Goal: Task Accomplishment & Management: Manage account settings

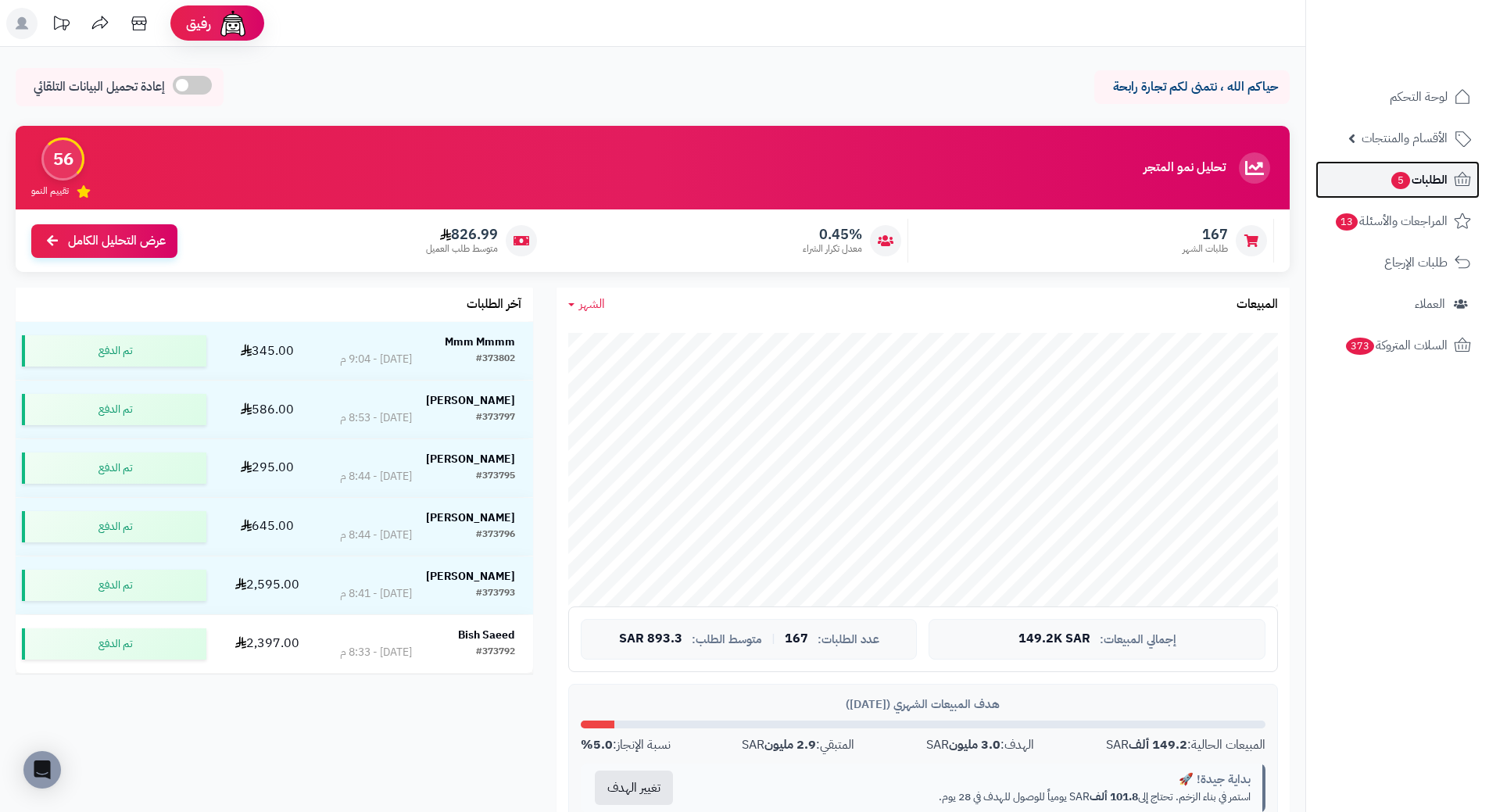
click at [1422, 183] on span "الطلبات 5" at bounding box center [1418, 179] width 58 height 22
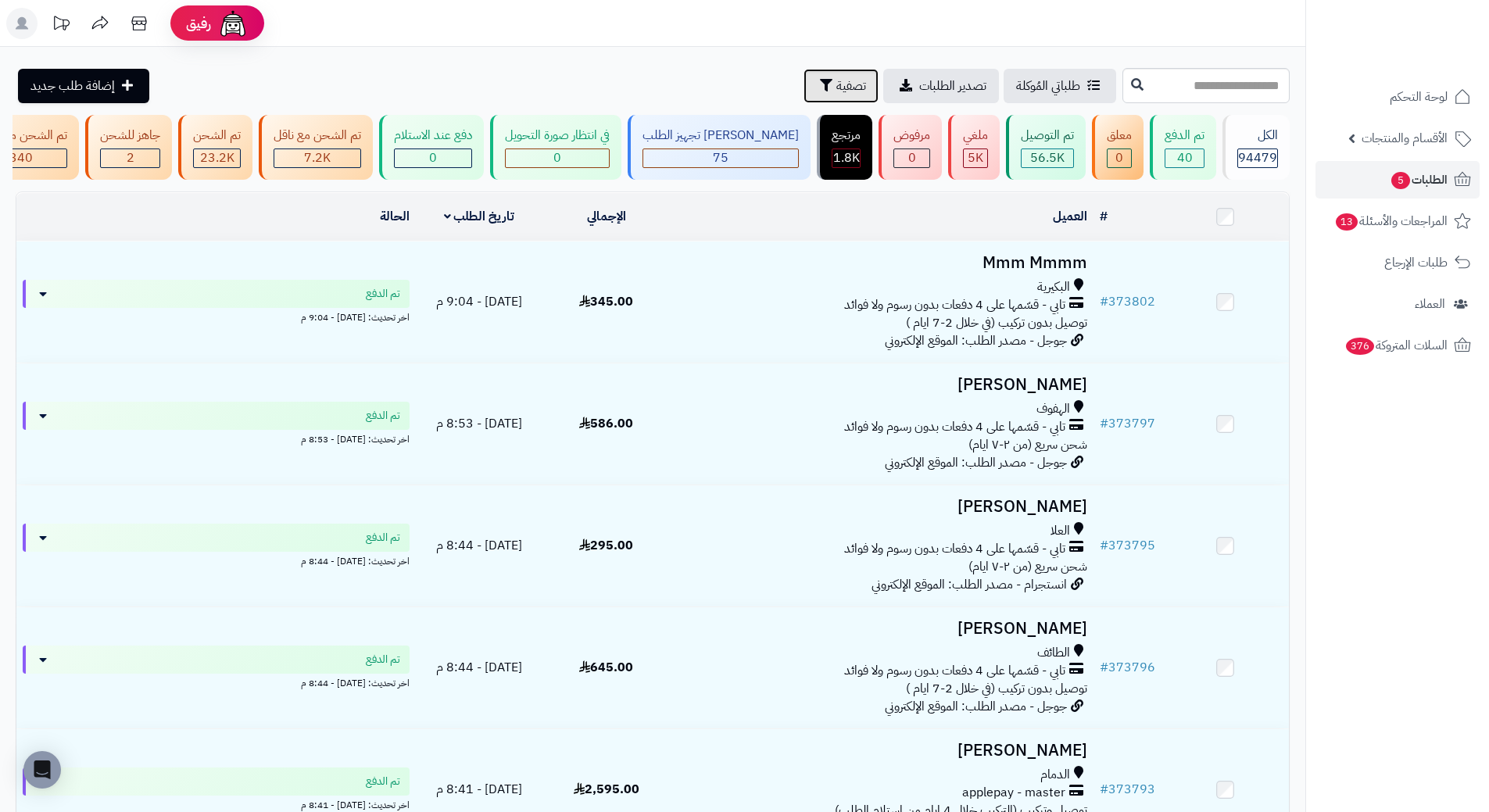
click at [837, 86] on span "تصفية" at bounding box center [851, 85] width 30 height 18
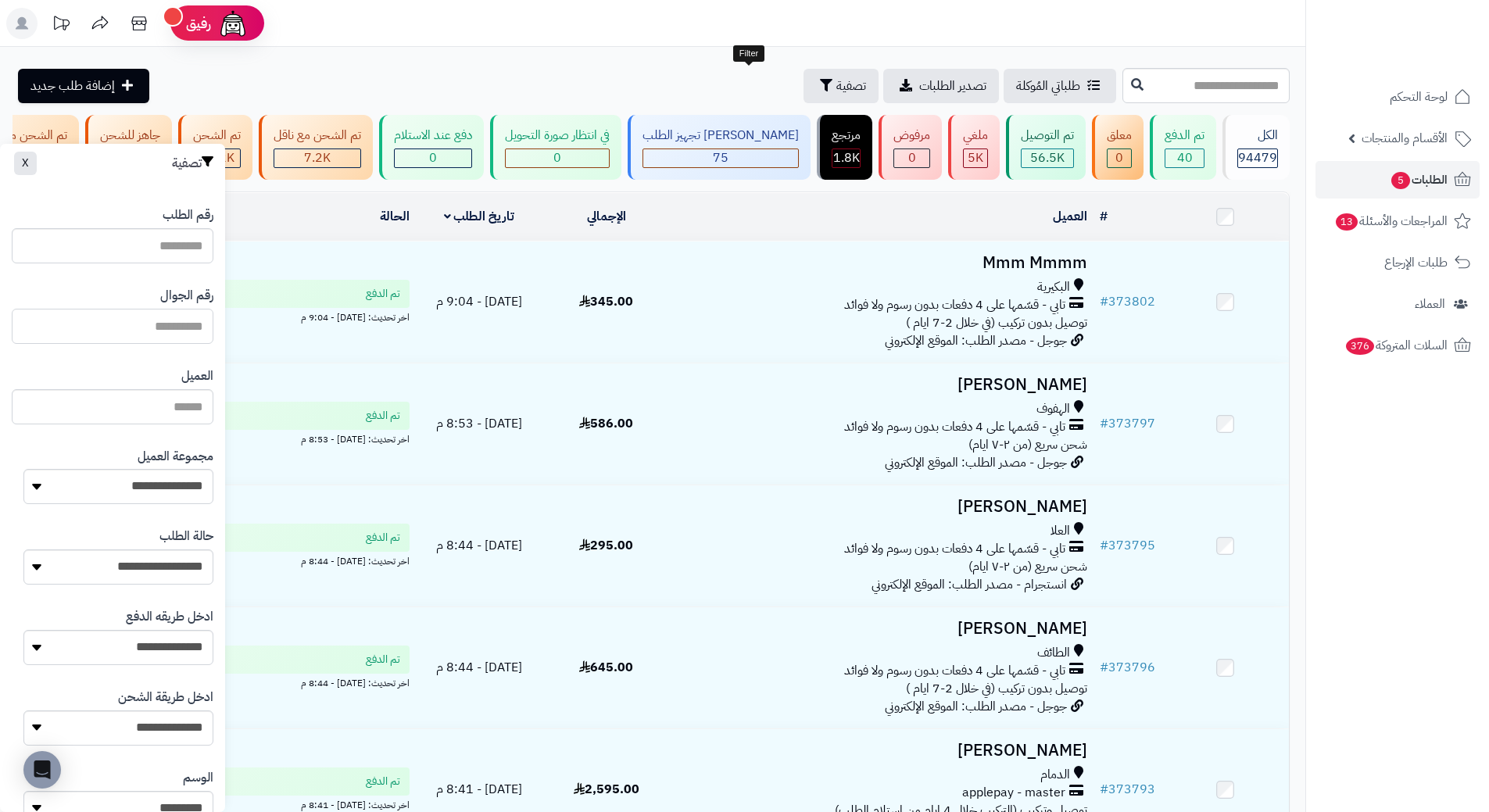
click at [154, 341] on input "text" at bounding box center [112, 326] width 202 height 35
click at [154, 332] on input "text" at bounding box center [112, 326] width 202 height 35
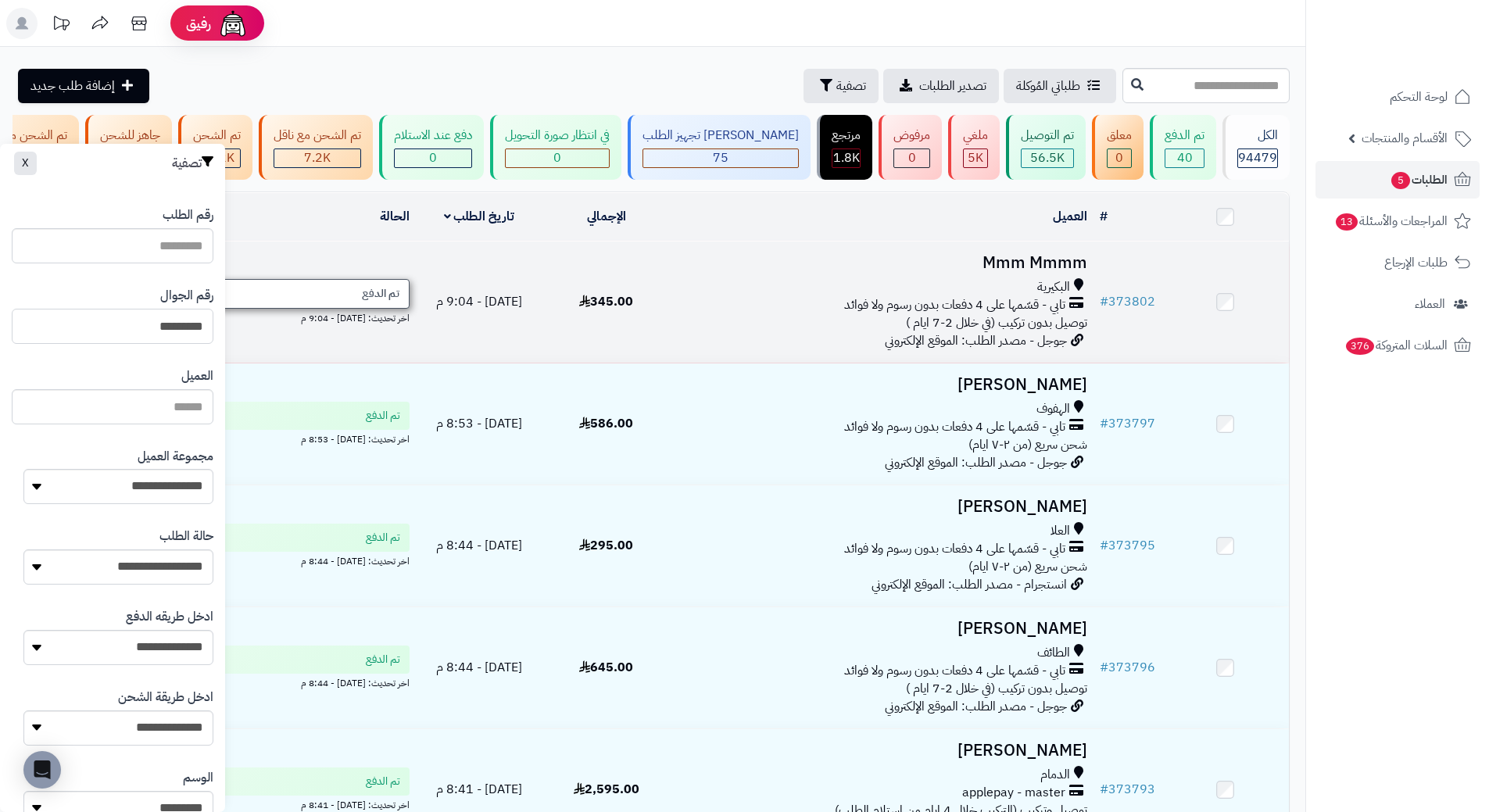
type input "*********"
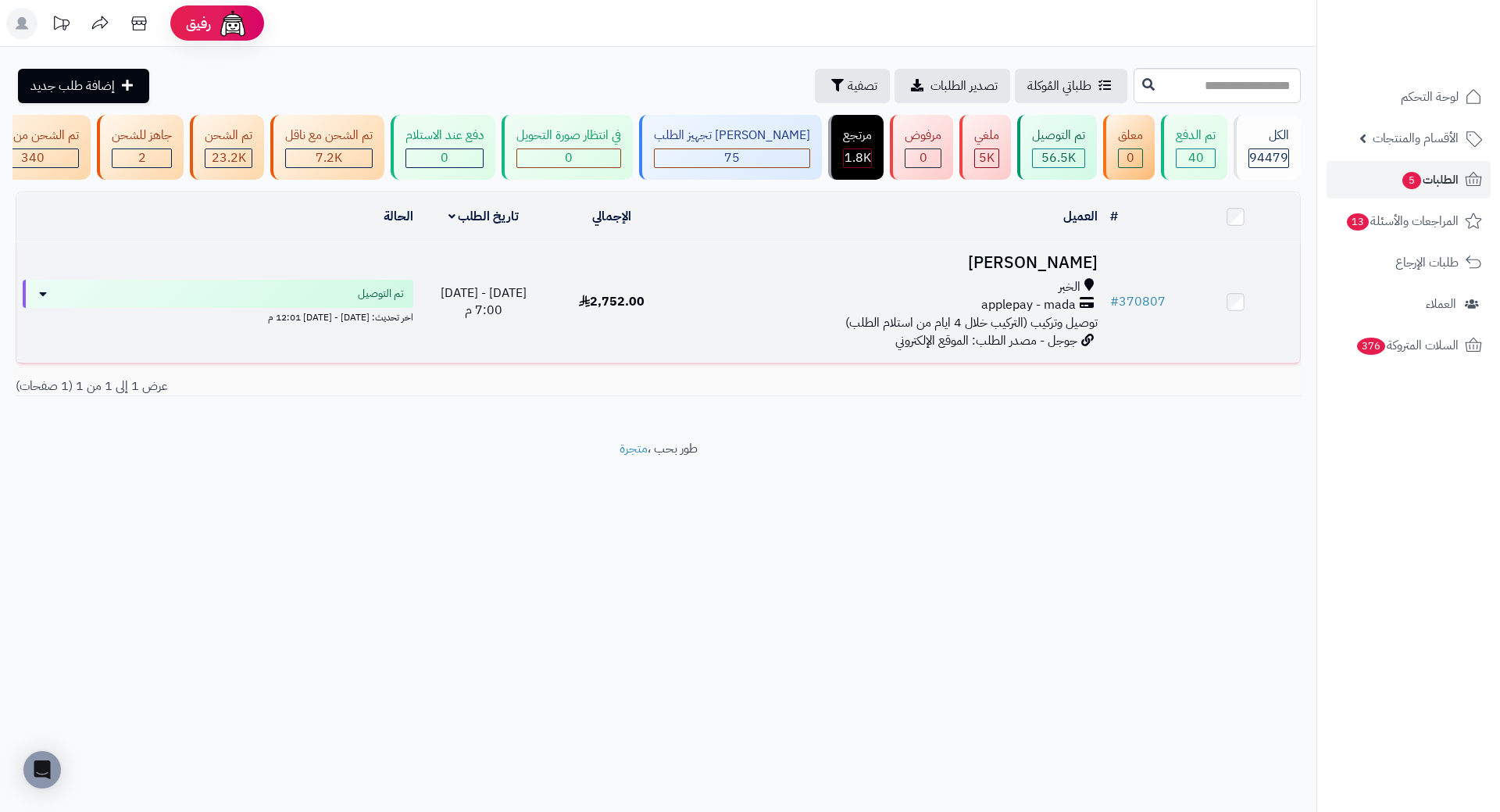
click at [1039, 269] on h3 "[PERSON_NAME]" at bounding box center [891, 263] width 415 height 18
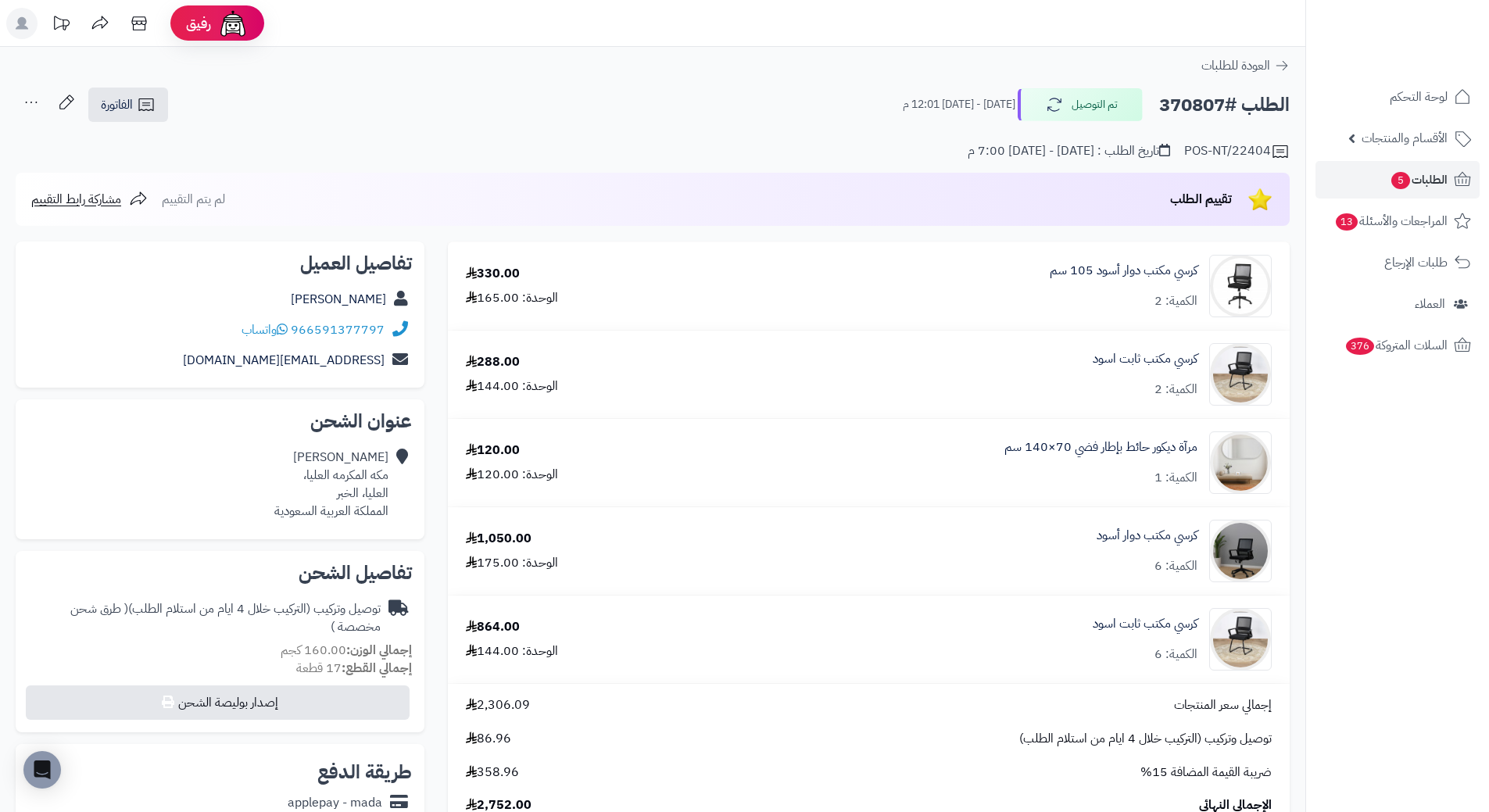
click at [1186, 105] on h2 "الطلب #370807" at bounding box center [1224, 105] width 131 height 32
copy h2 "370807"
click at [1422, 183] on span "الطلبات 5" at bounding box center [1418, 179] width 58 height 22
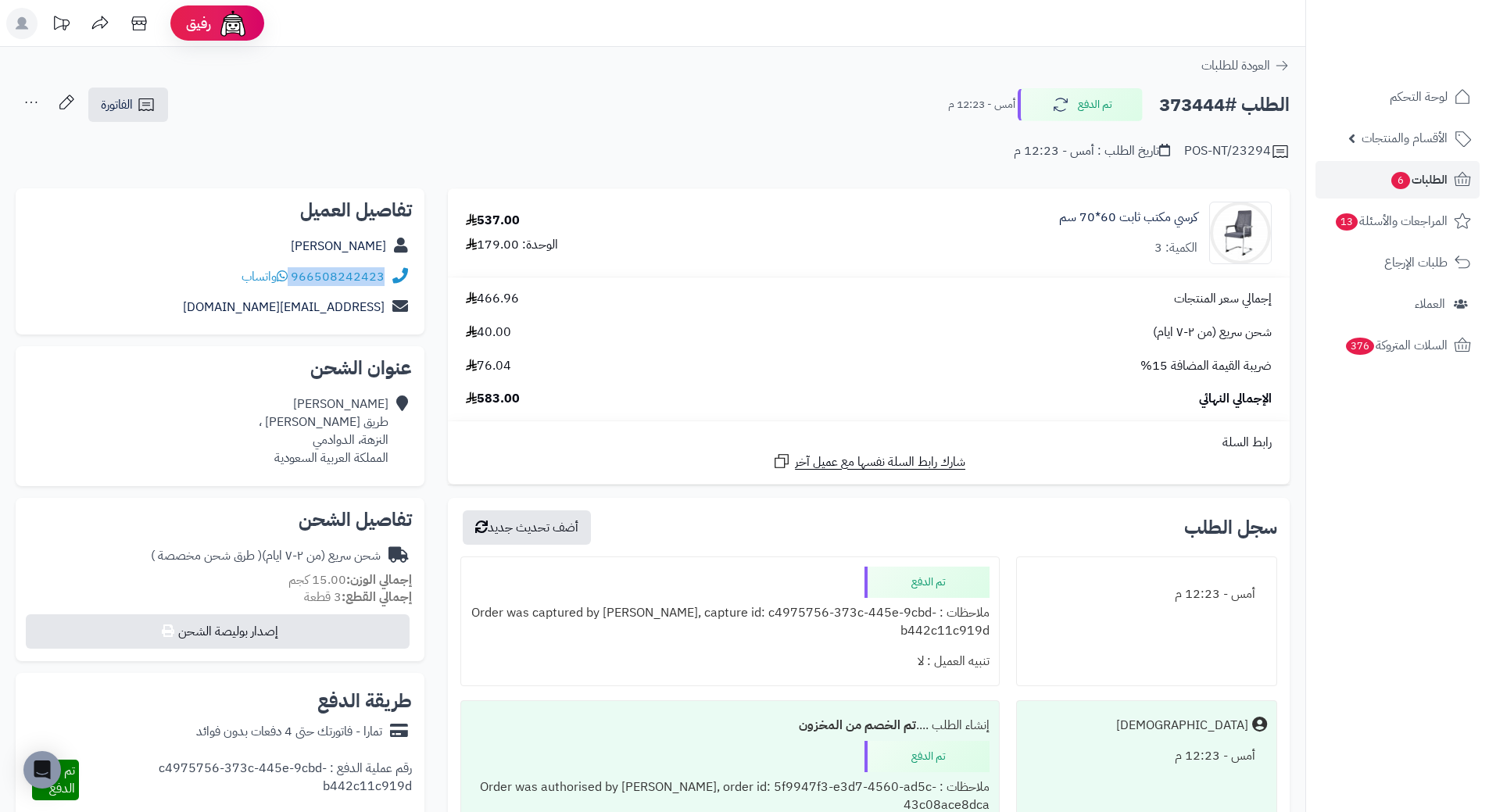
drag, startPoint x: 293, startPoint y: 276, endPoint x: 383, endPoint y: 276, distance: 90.0
click at [383, 276] on div "966508242423 واتساب" at bounding box center [313, 277] width 143 height 18
copy div "966508242423"
click at [1196, 109] on h2 "الطلب #373444" at bounding box center [1224, 105] width 131 height 32
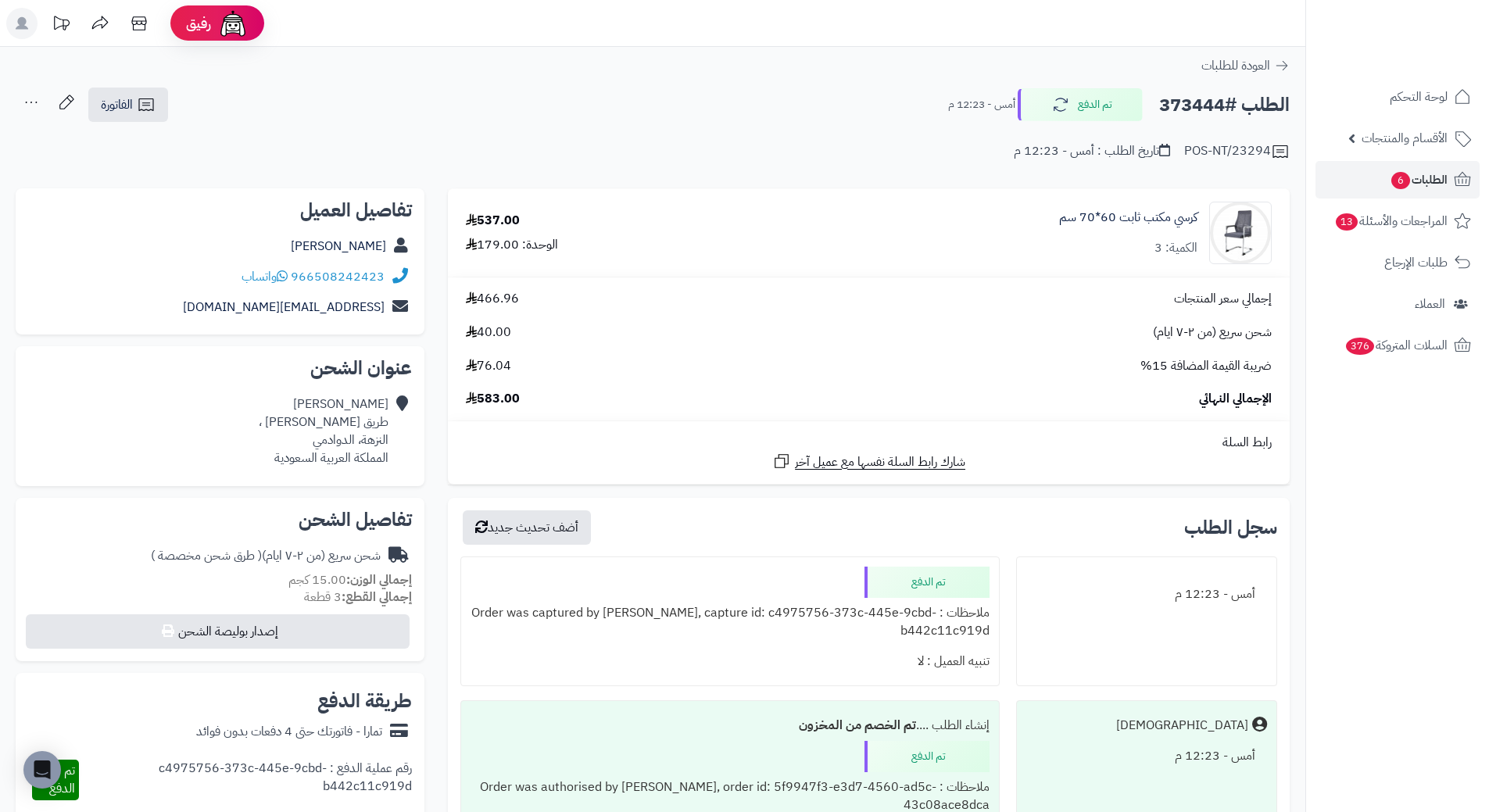
copy h2 "373444"
click at [1434, 183] on span "الطلبات 6" at bounding box center [1418, 179] width 58 height 22
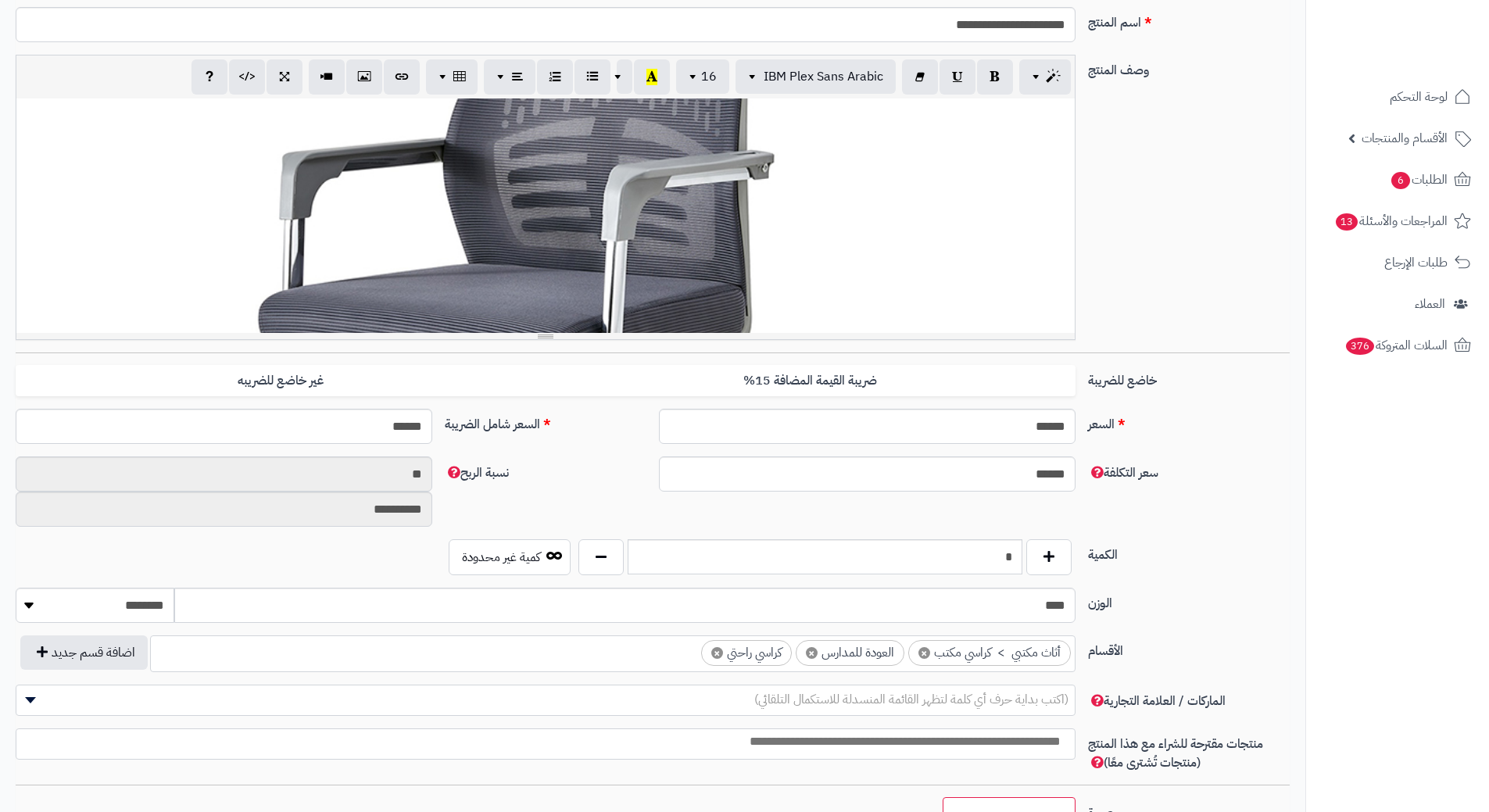
scroll to position [781, 0]
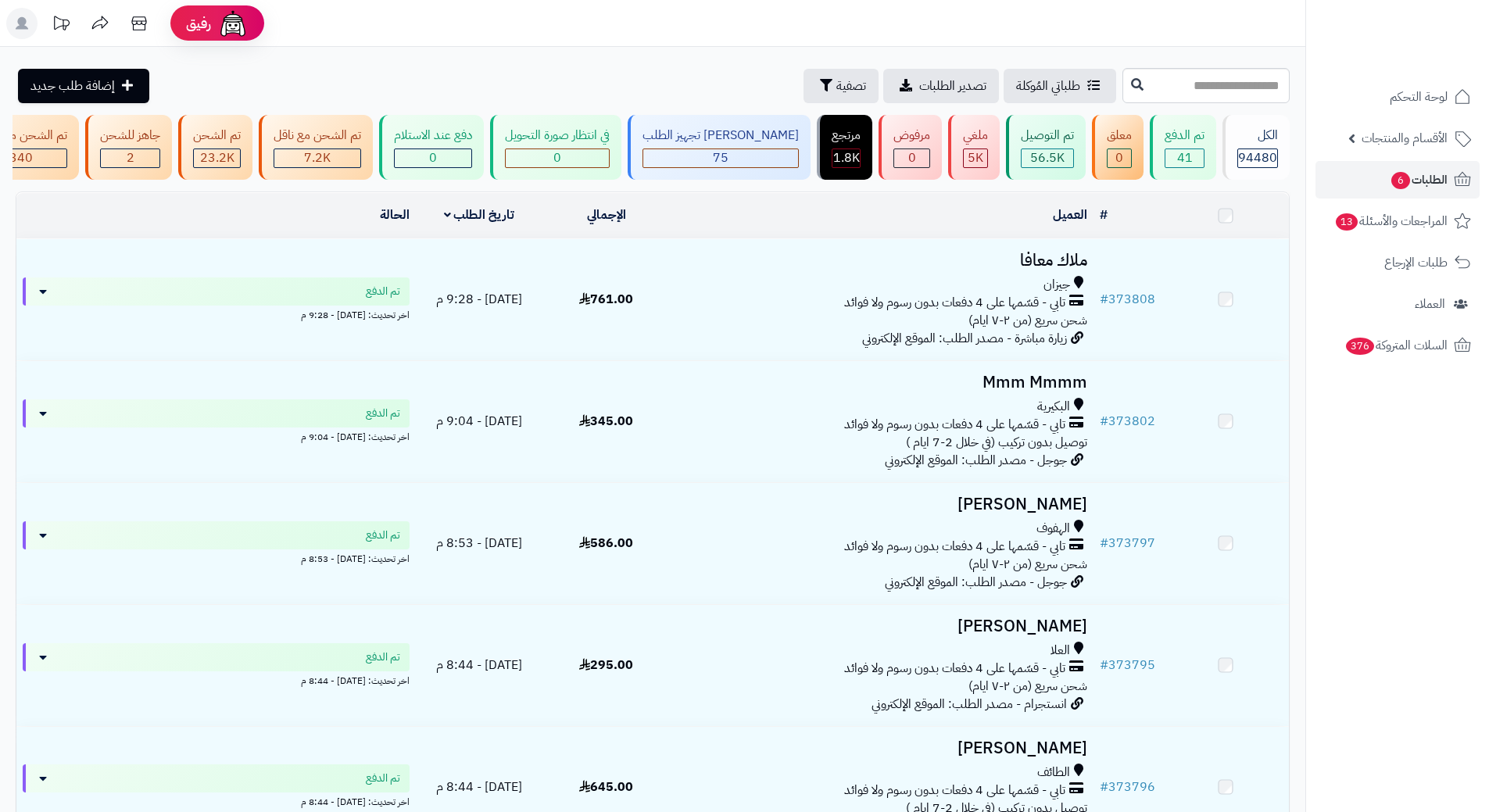
click at [1123, 89] on input "text" at bounding box center [1206, 85] width 168 height 35
type input "******"
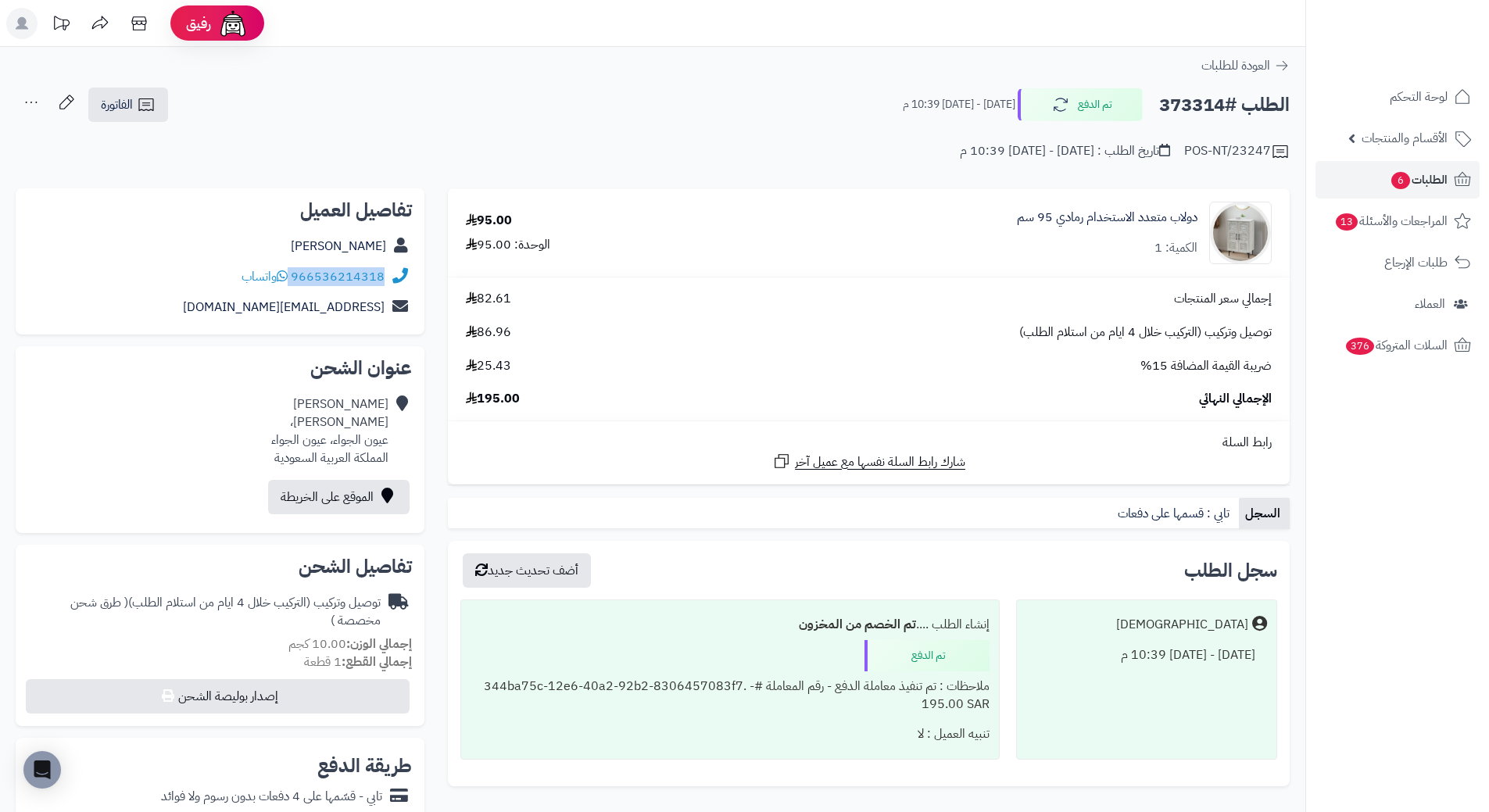
drag, startPoint x: 293, startPoint y: 275, endPoint x: 388, endPoint y: 277, distance: 95.0
click at [388, 277] on div "966536214318 واتساب" at bounding box center [220, 276] width 384 height 30
copy div "966536214318"
click at [1185, 100] on h2 "الطلب #373314" at bounding box center [1224, 105] width 131 height 32
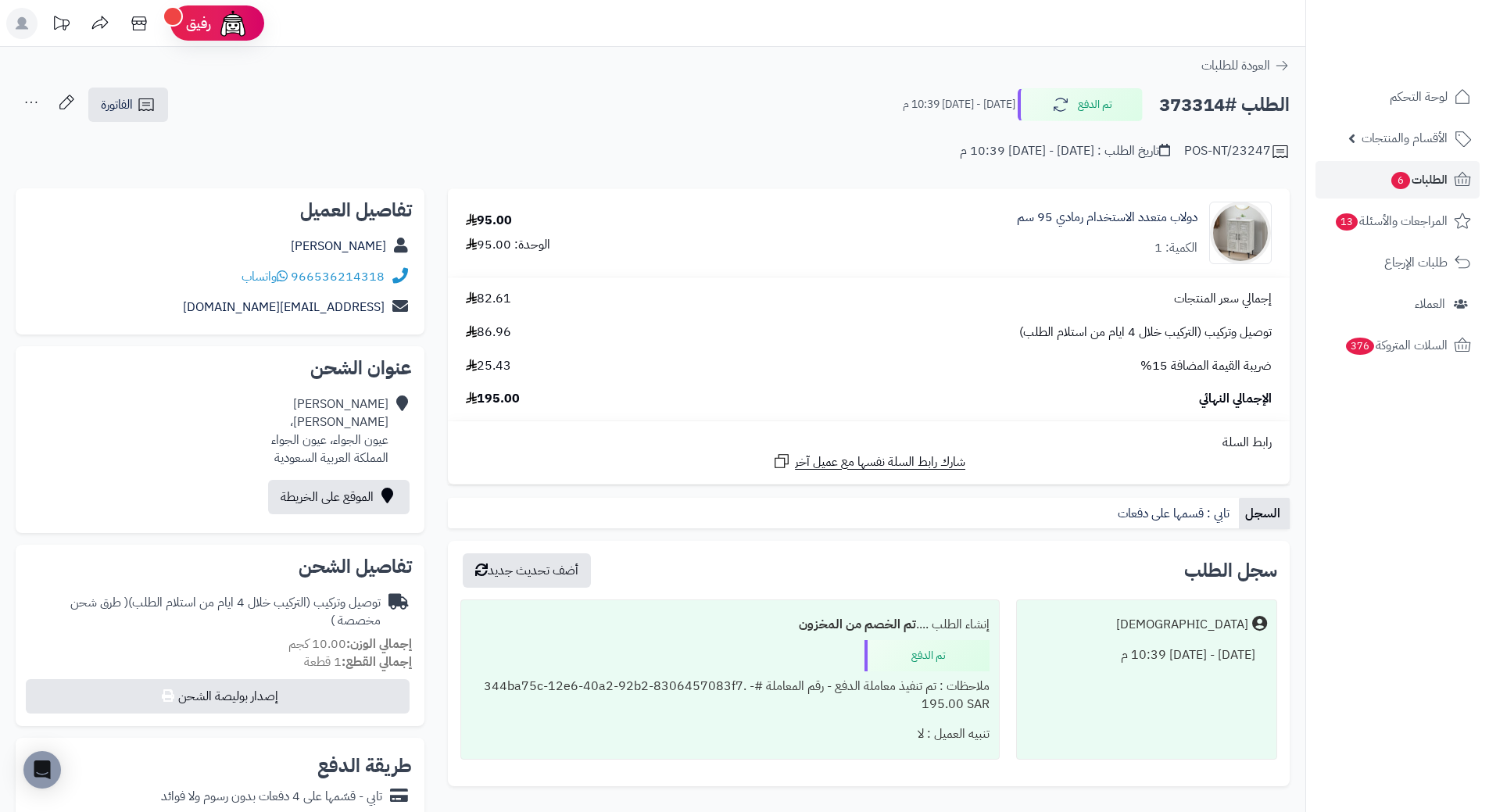
copy h2 "373314"
click at [1426, 185] on span "الطلبات 6" at bounding box center [1418, 179] width 58 height 22
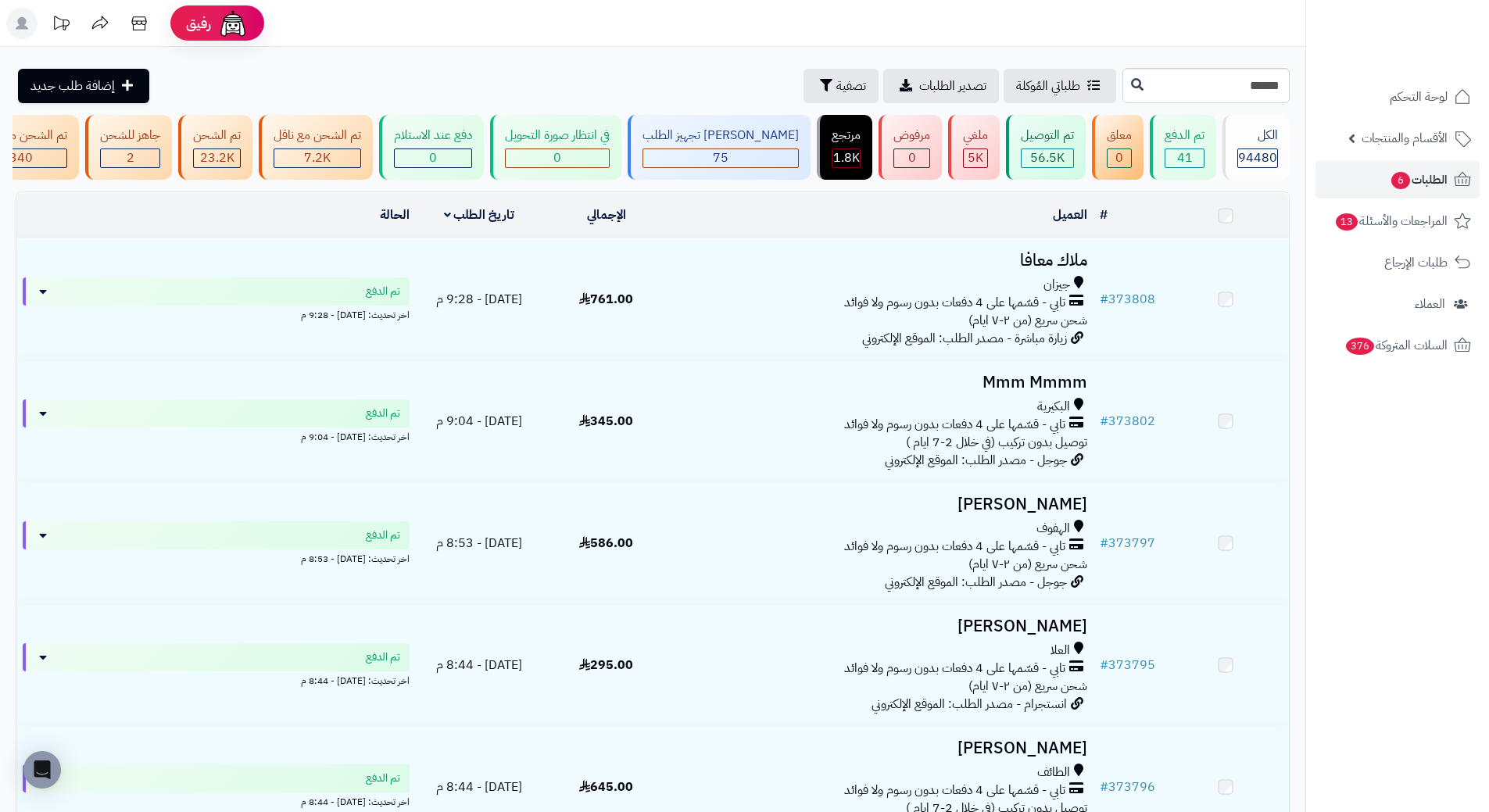
type input "******"
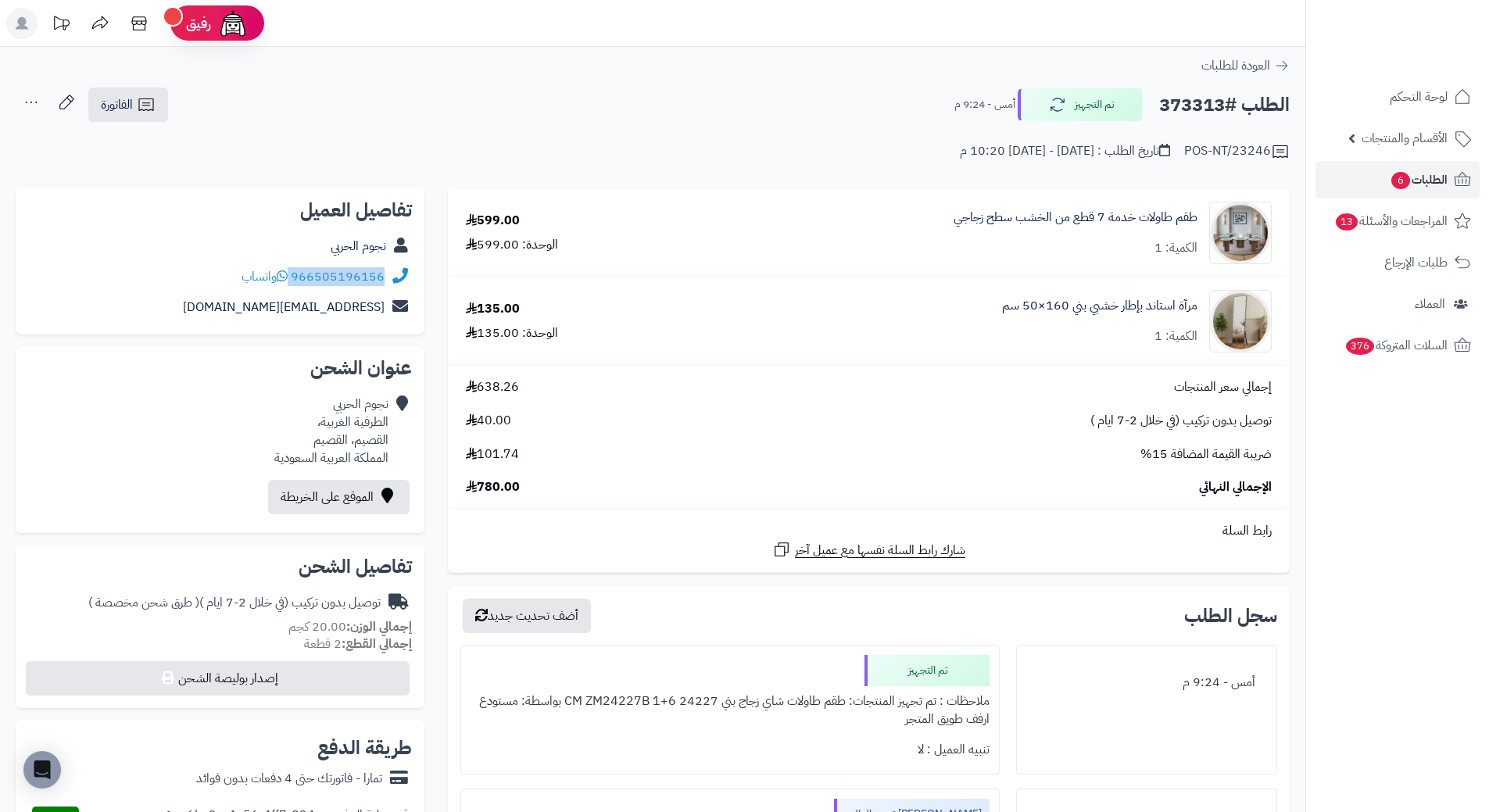
drag, startPoint x: 293, startPoint y: 275, endPoint x: 385, endPoint y: 278, distance: 92.0
click at [385, 278] on div "966505196156 واتساب" at bounding box center [220, 276] width 384 height 30
copy div "966505196156"
click at [1197, 103] on h2 "الطلب #373313" at bounding box center [1224, 105] width 131 height 32
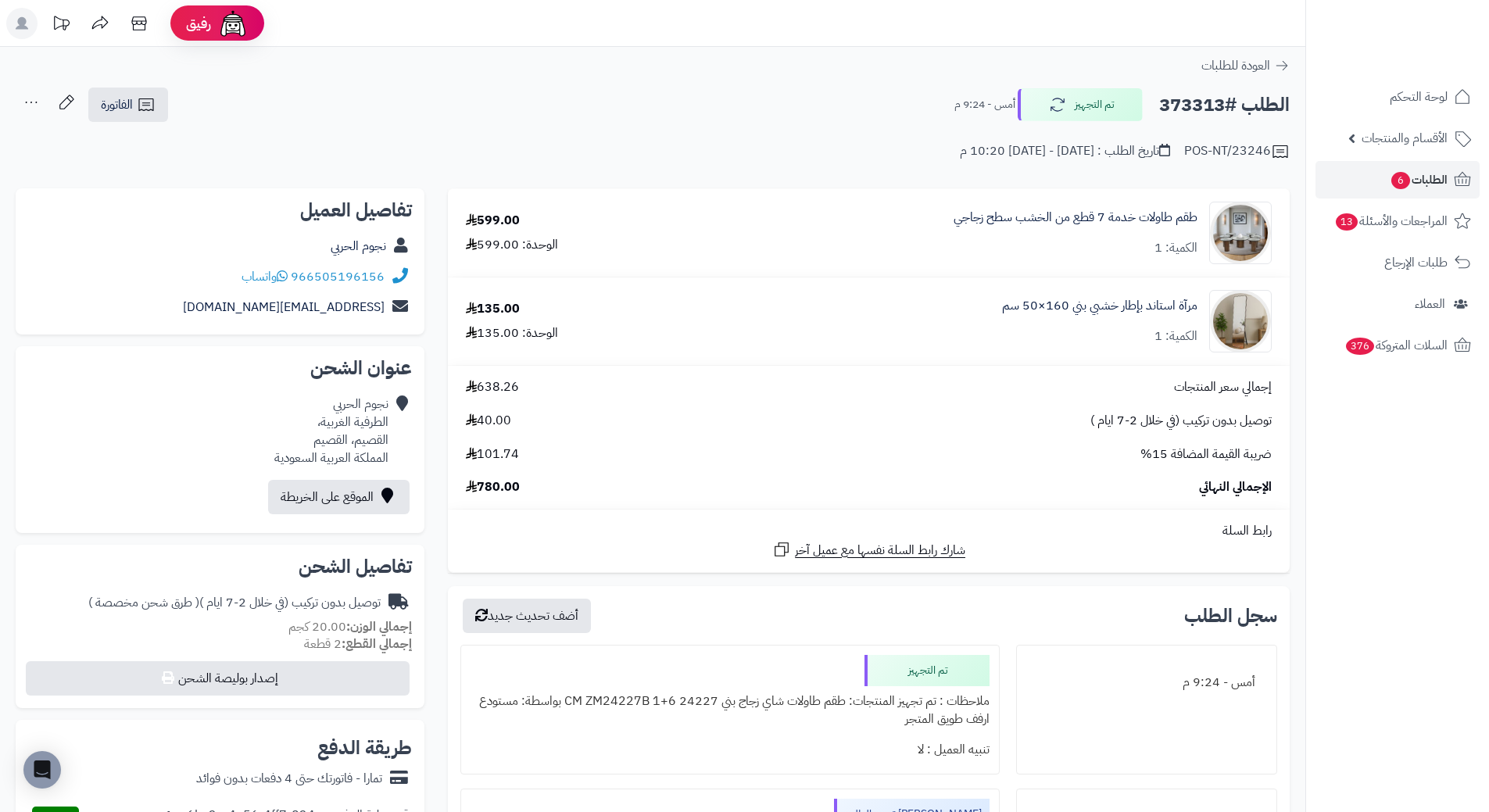
copy h2 "373313"
drag, startPoint x: 1202, startPoint y: 298, endPoint x: 1020, endPoint y: 304, distance: 182.1
click at [1020, 264] on div "مرآة استاند بإطار خشبي بني 160×50 سم الكمية: 1" at bounding box center [981, 233] width 605 height 62
click at [1141, 280] on td "مرآة استاند بإطار خشبي بني 160×50 سم الكمية: 1" at bounding box center [980, 321] width 618 height 87
drag, startPoint x: 1199, startPoint y: 294, endPoint x: 970, endPoint y: 293, distance: 229.0
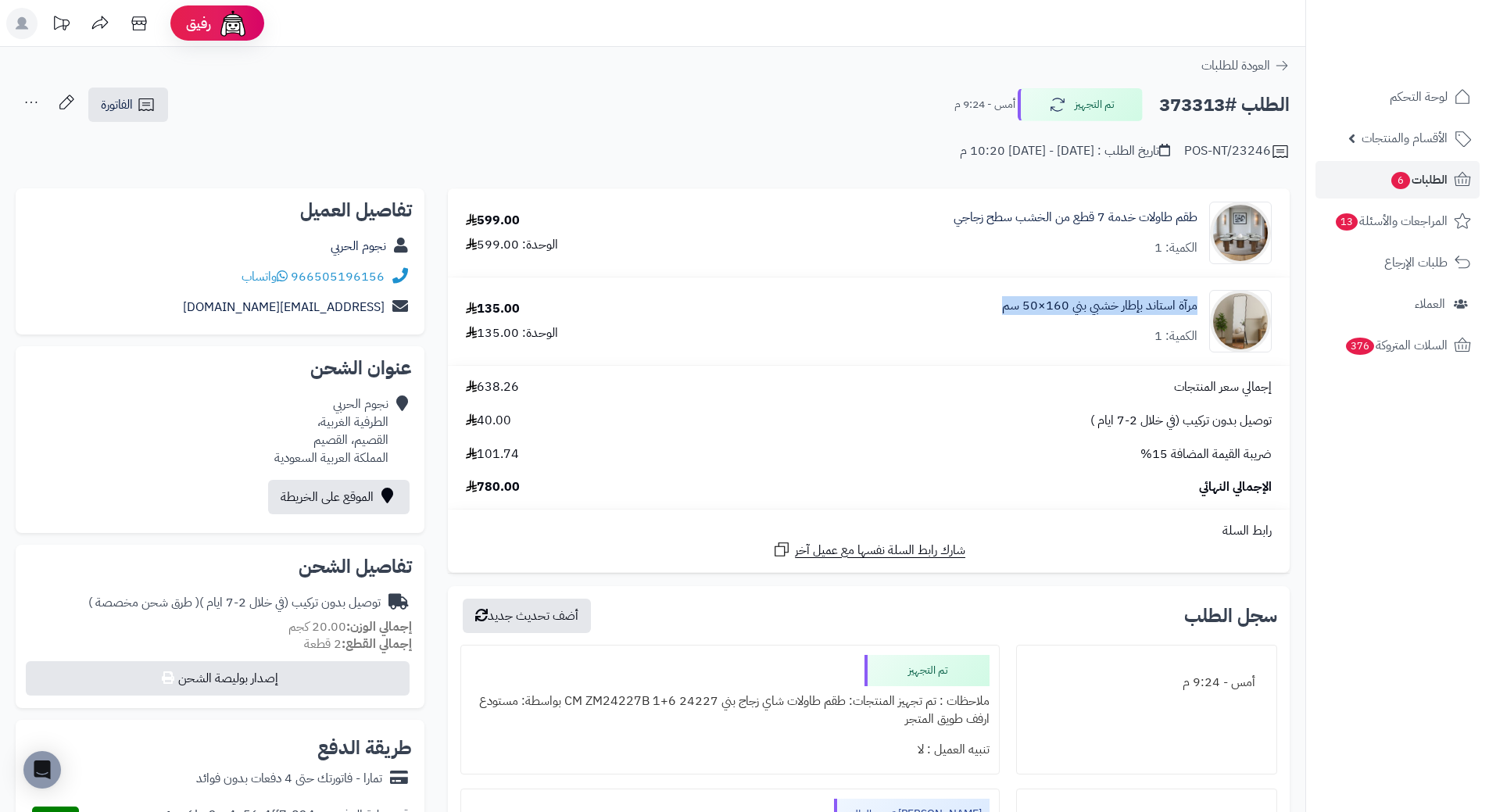
click at [970, 264] on div "مرآة استاند بإطار خشبي بني 160×50 سم الكمية: 1" at bounding box center [981, 233] width 605 height 62
copy link "مرآة استاند بإطار خشبي بني 160×50 سم"
click at [1441, 172] on span "الطلبات 6" at bounding box center [1418, 179] width 58 height 22
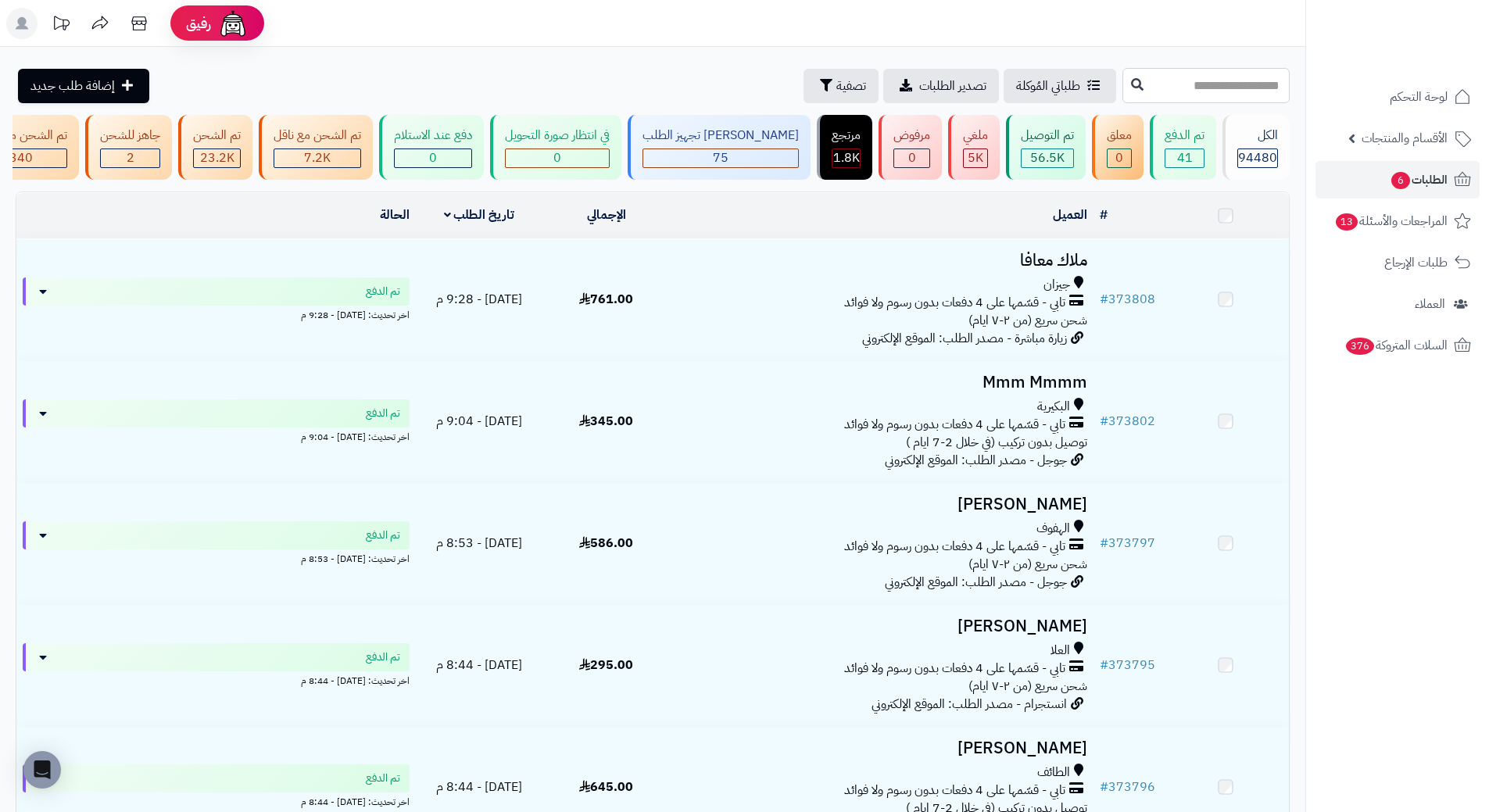
click at [1228, 94] on input "text" at bounding box center [1206, 85] width 168 height 35
paste input "******"
type input "******"
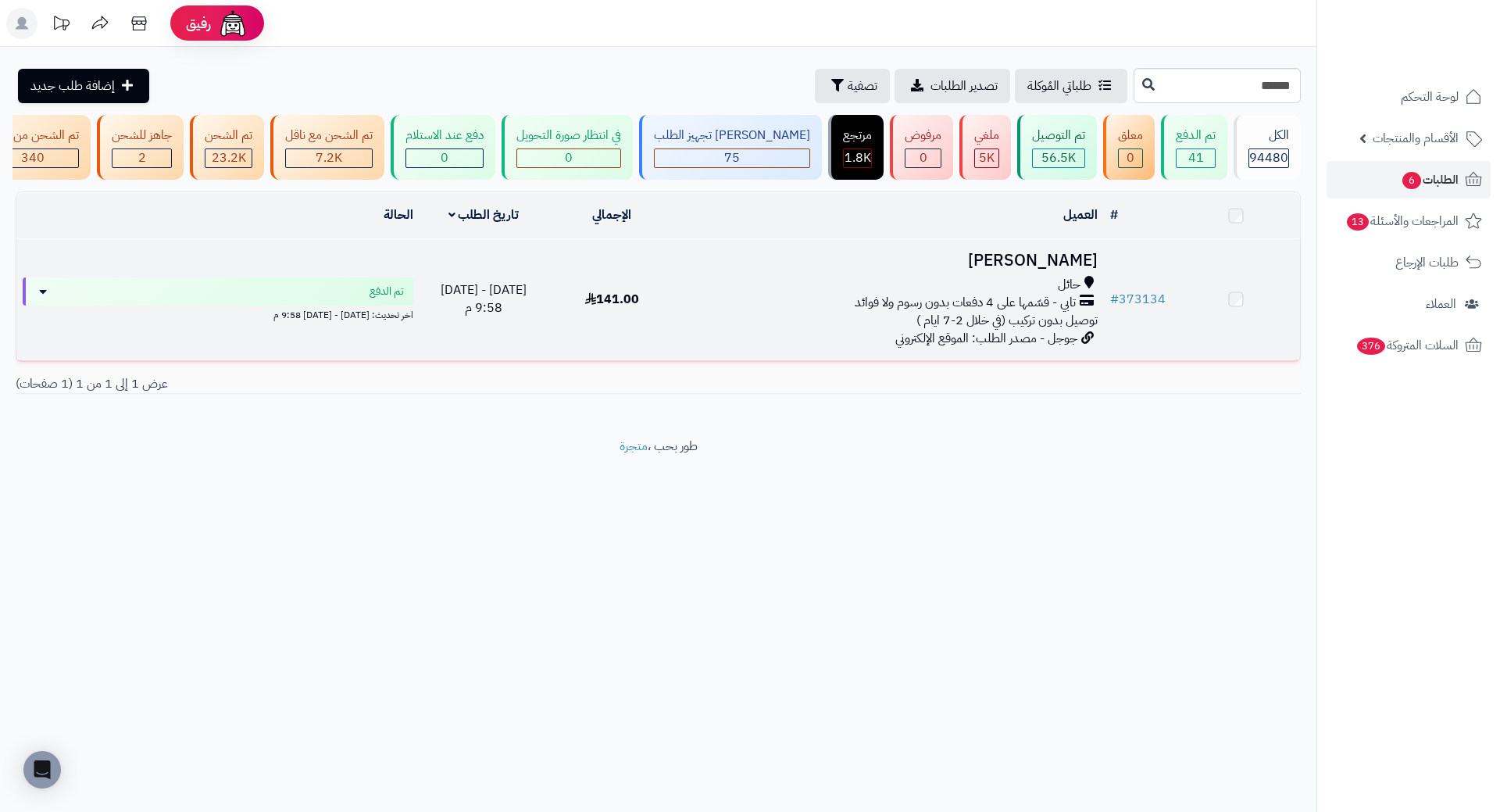
click at [1026, 269] on h3 "[PERSON_NAME]" at bounding box center [891, 261] width 415 height 18
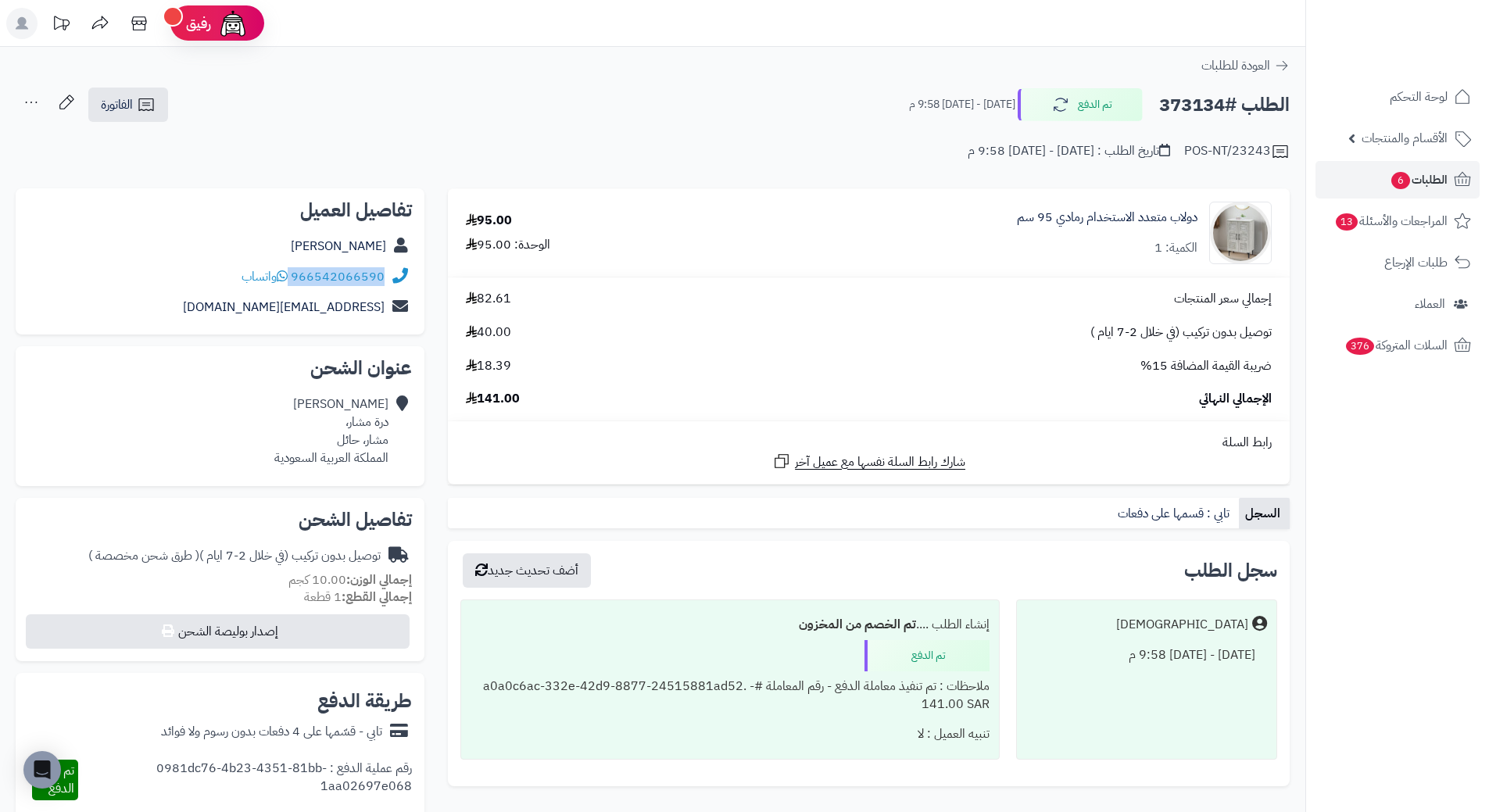
drag, startPoint x: 293, startPoint y: 275, endPoint x: 395, endPoint y: 268, distance: 102.2
click at [395, 268] on div "966542066590 واتساب" at bounding box center [220, 276] width 384 height 30
copy div "966542066590"
click at [1173, 99] on h2 "الطلب #373134" at bounding box center [1224, 105] width 131 height 32
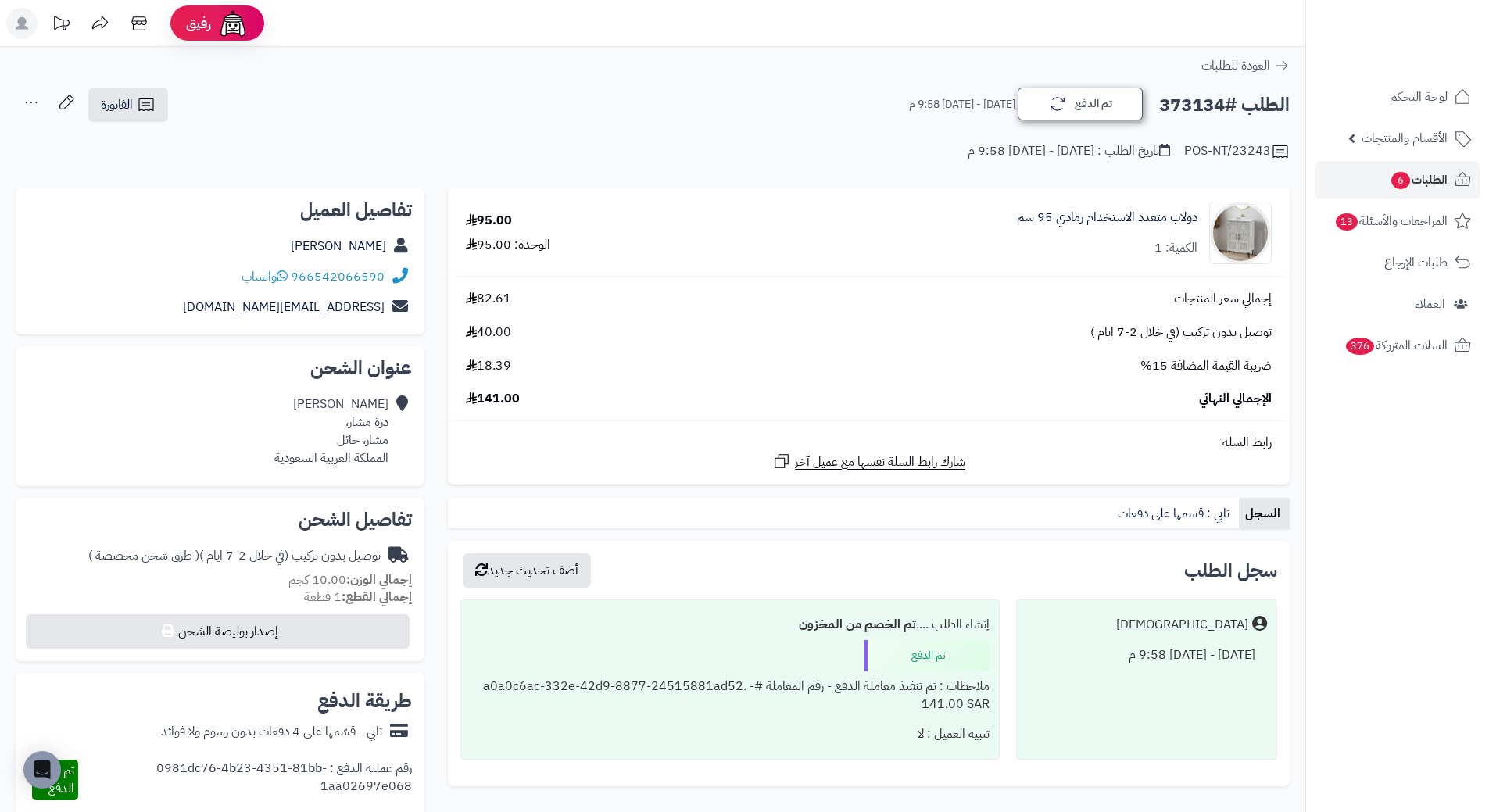
copy h2 "373134"
click at [1464, 175] on icon at bounding box center [1462, 179] width 18 height 18
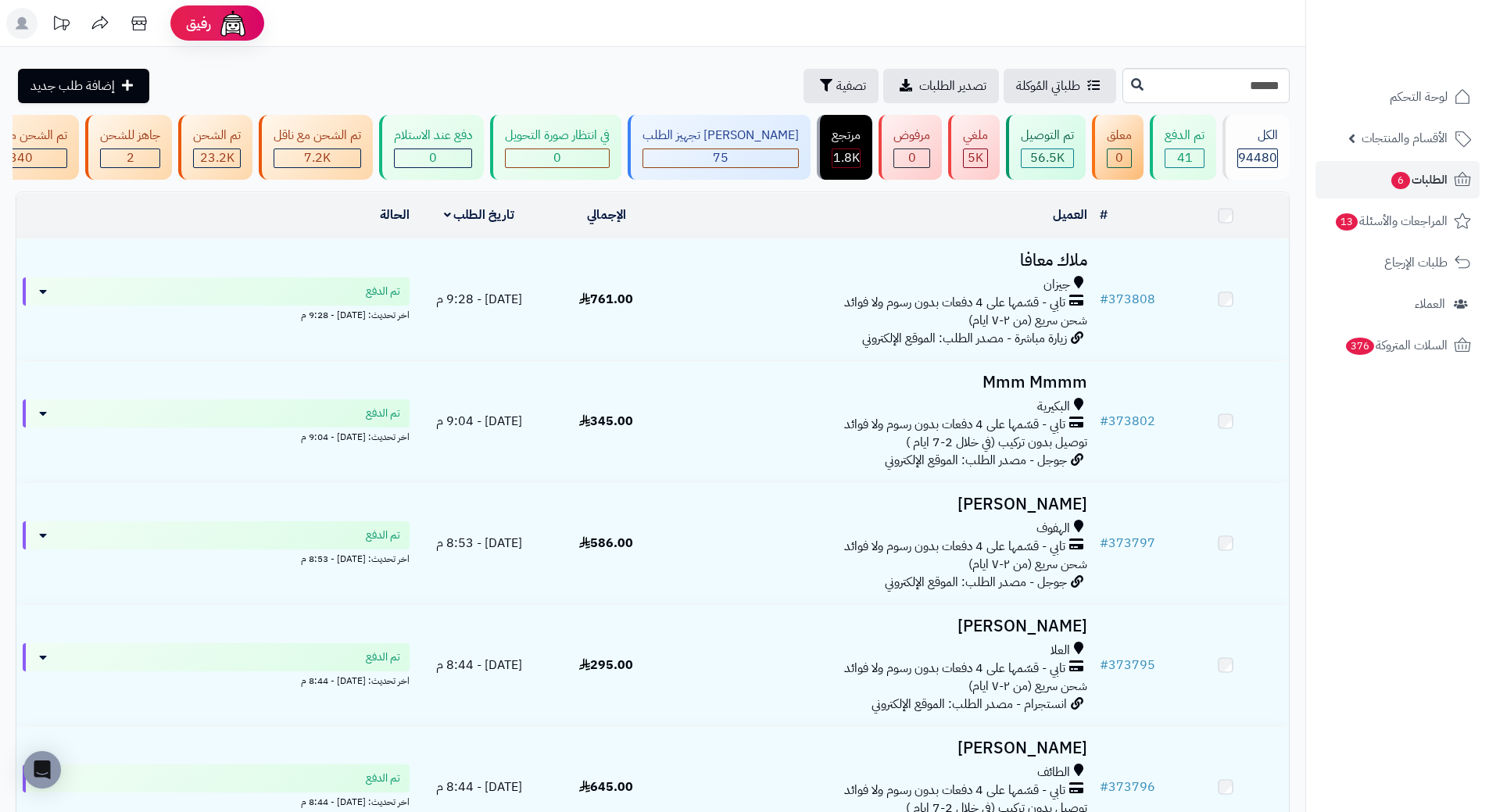
type input "******"
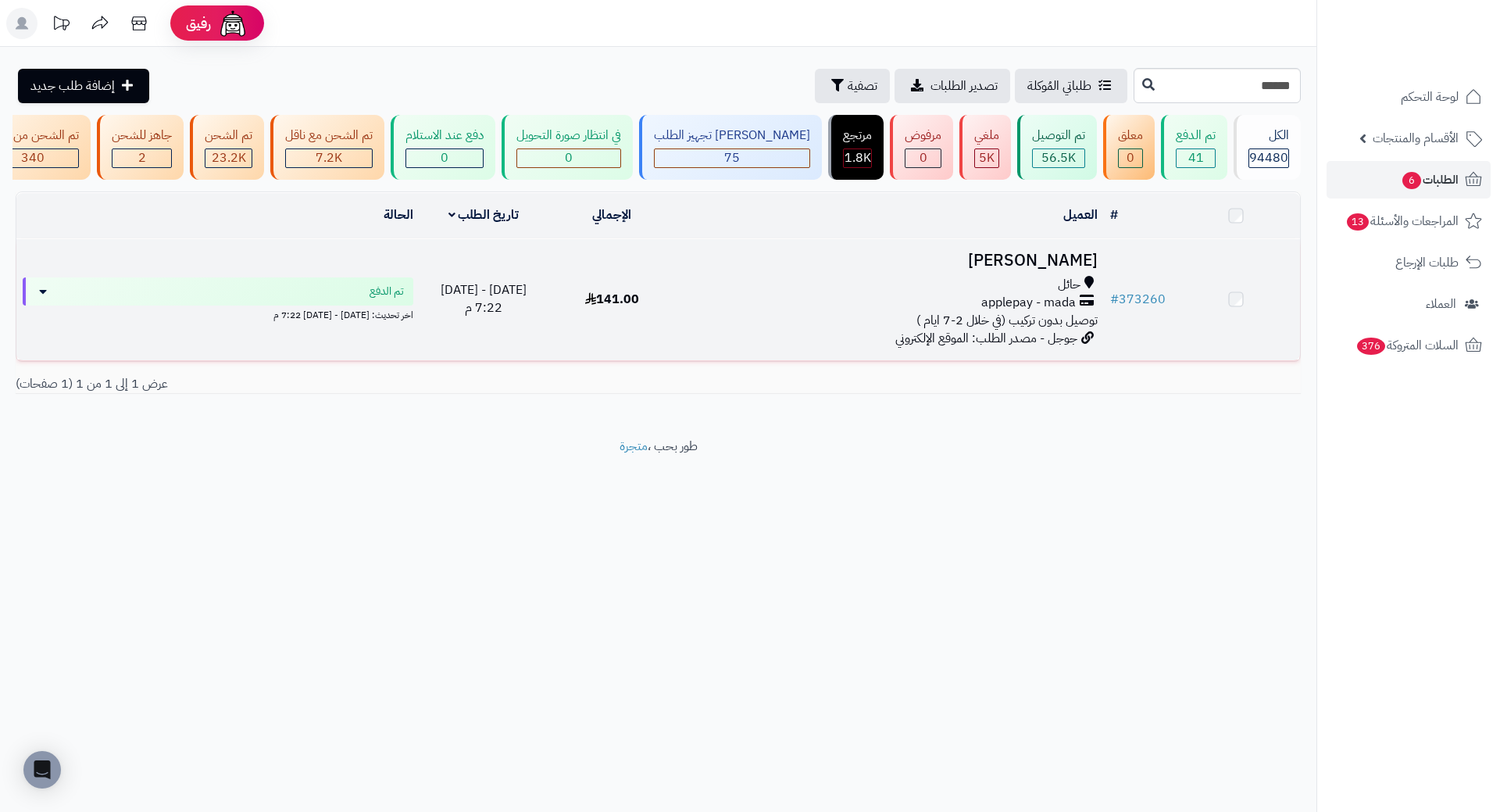
click at [1066, 264] on h3 "[PERSON_NAME]" at bounding box center [891, 261] width 415 height 18
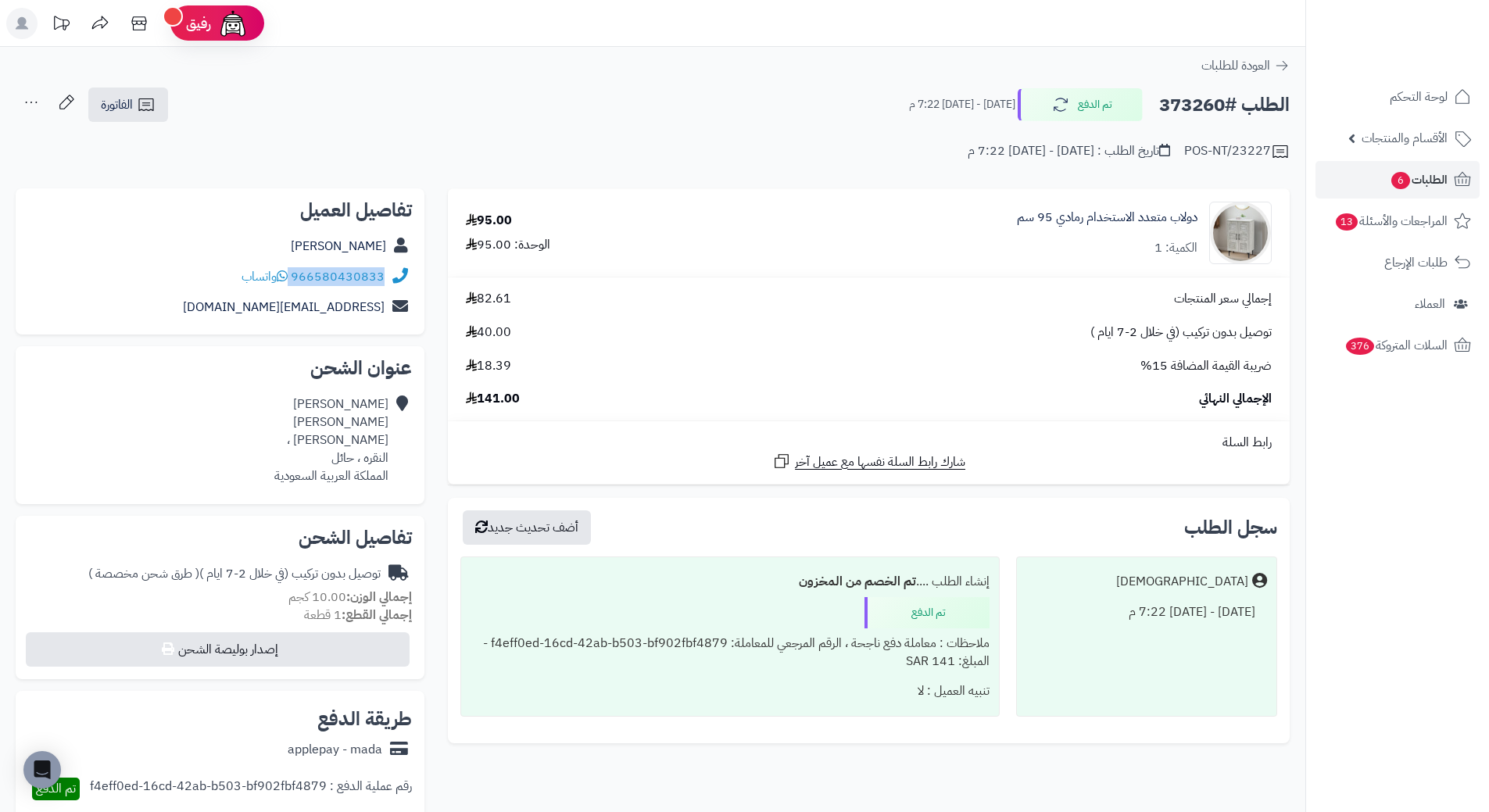
drag, startPoint x: 293, startPoint y: 275, endPoint x: 387, endPoint y: 276, distance: 94.0
click at [387, 276] on div "966580430833 واتساب" at bounding box center [220, 276] width 384 height 30
copy div "966580430833"
click at [1172, 109] on h2 "الطلب #373260" at bounding box center [1224, 105] width 131 height 32
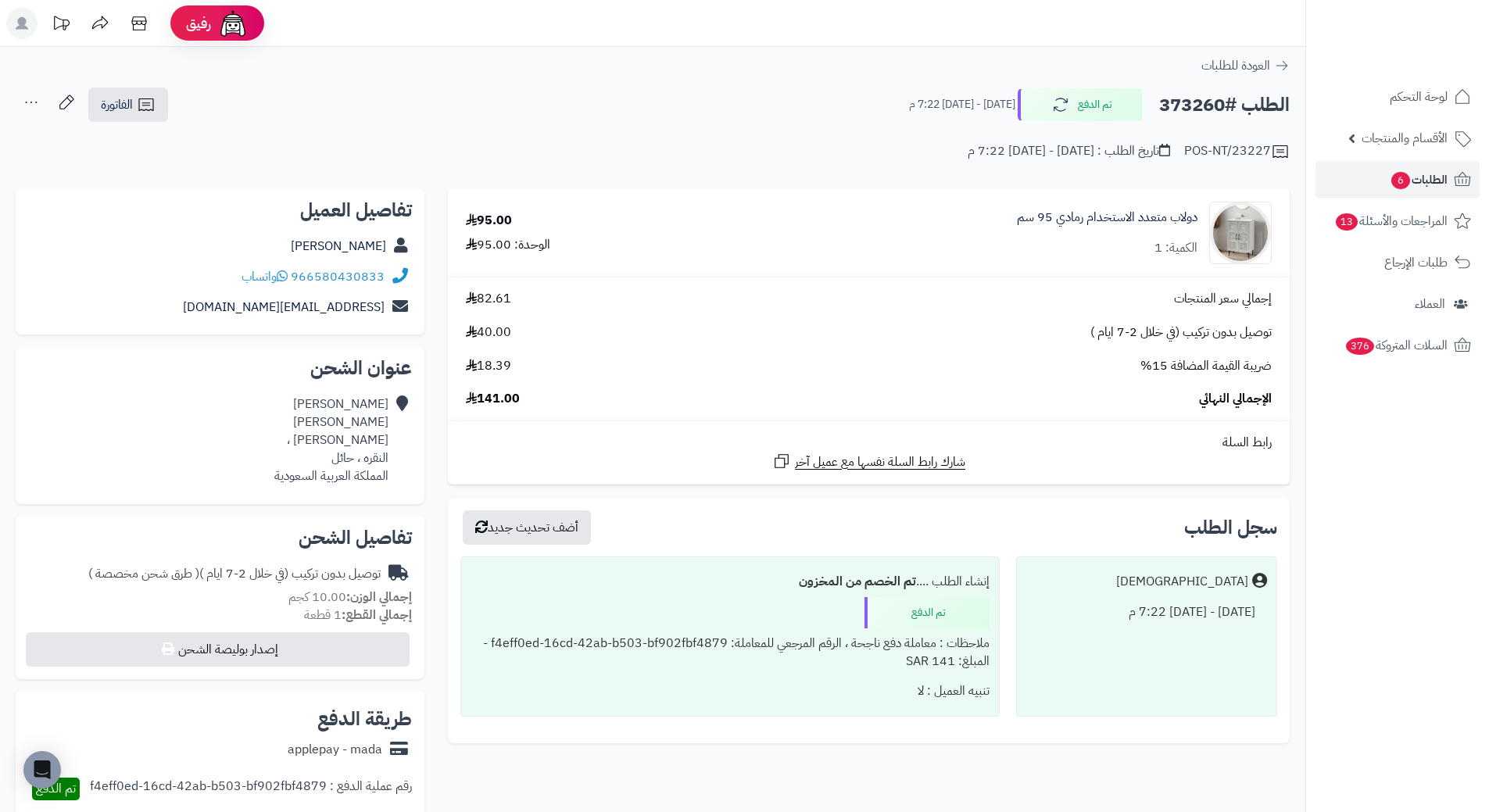
copy h2 "373260"
click at [1457, 177] on icon at bounding box center [1462, 179] width 18 height 18
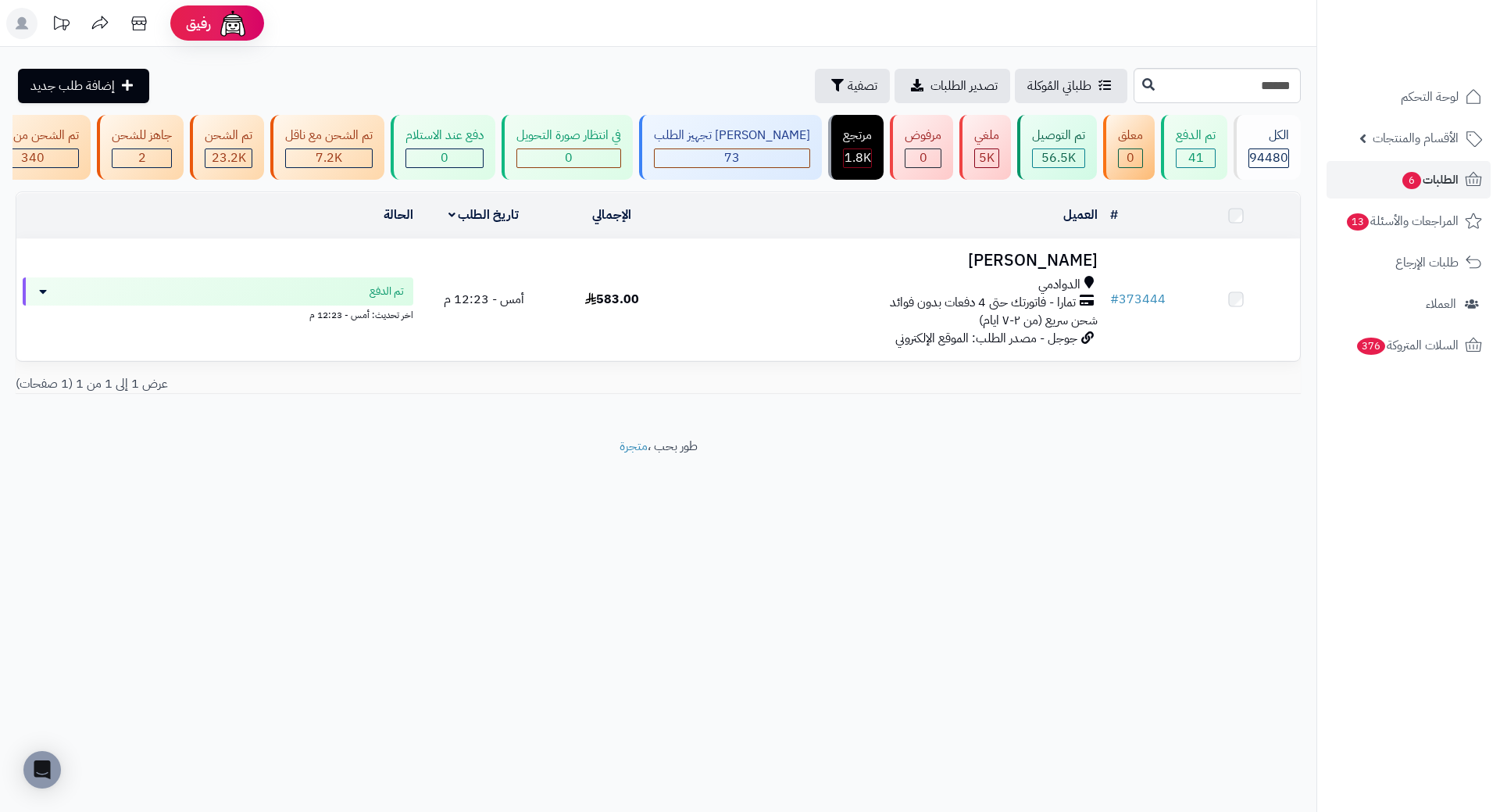
click at [1082, 261] on h3 "احمد العتيبي" at bounding box center [891, 261] width 415 height 18
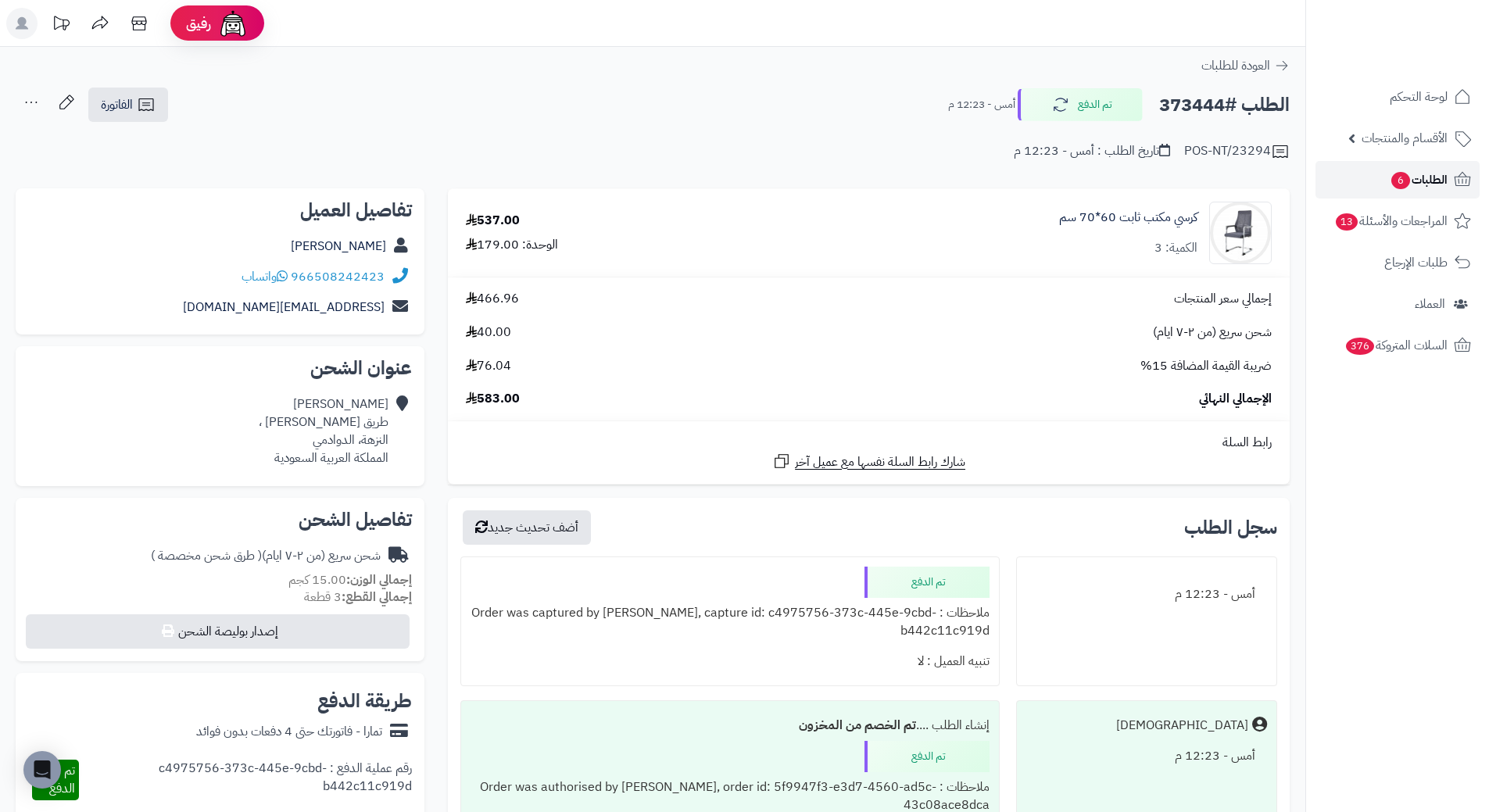
click at [1434, 188] on span "الطلبات 6" at bounding box center [1418, 179] width 58 height 22
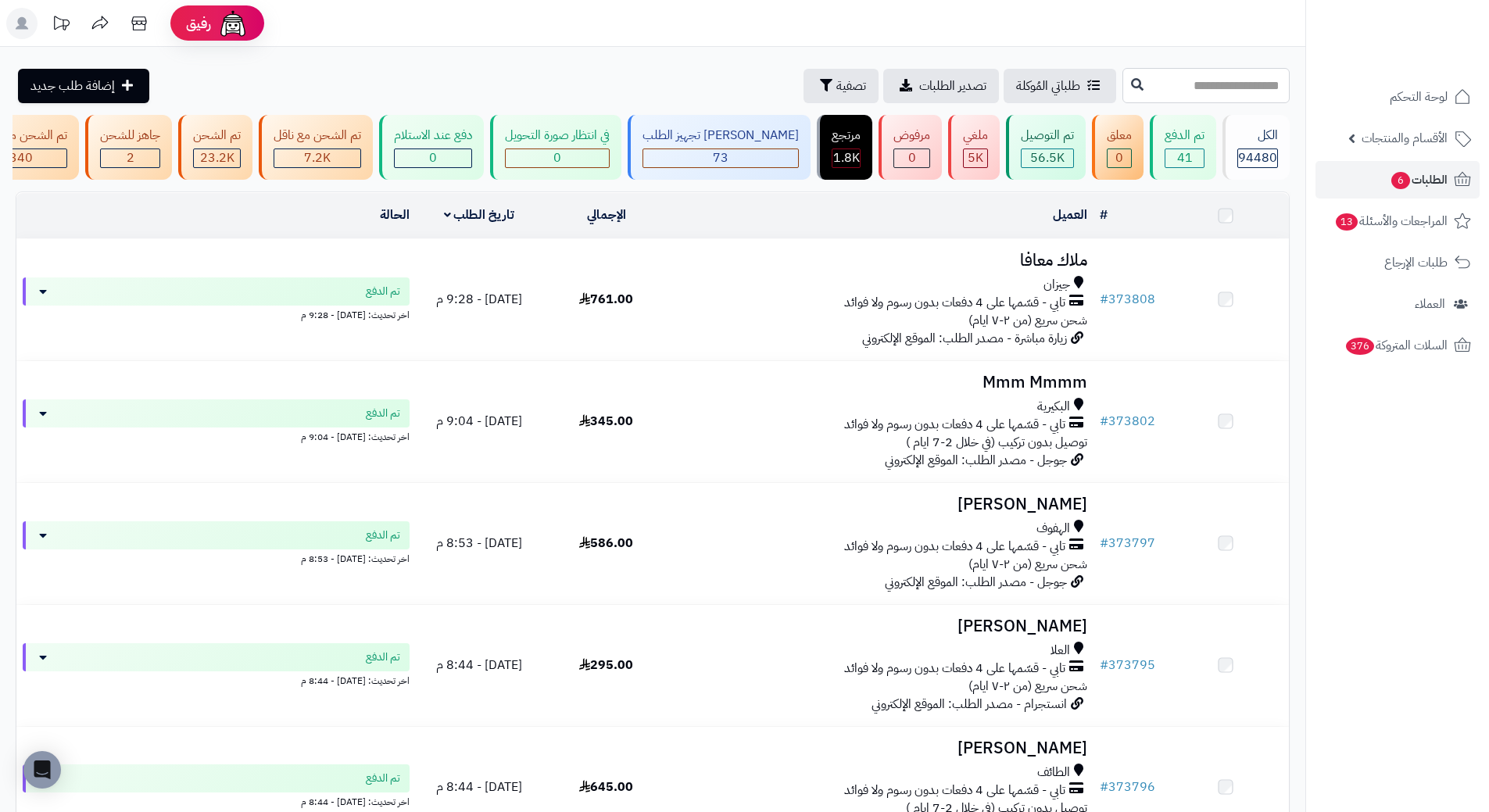
click at [1178, 85] on input "text" at bounding box center [1206, 85] width 168 height 35
paste input "******"
type input "******"
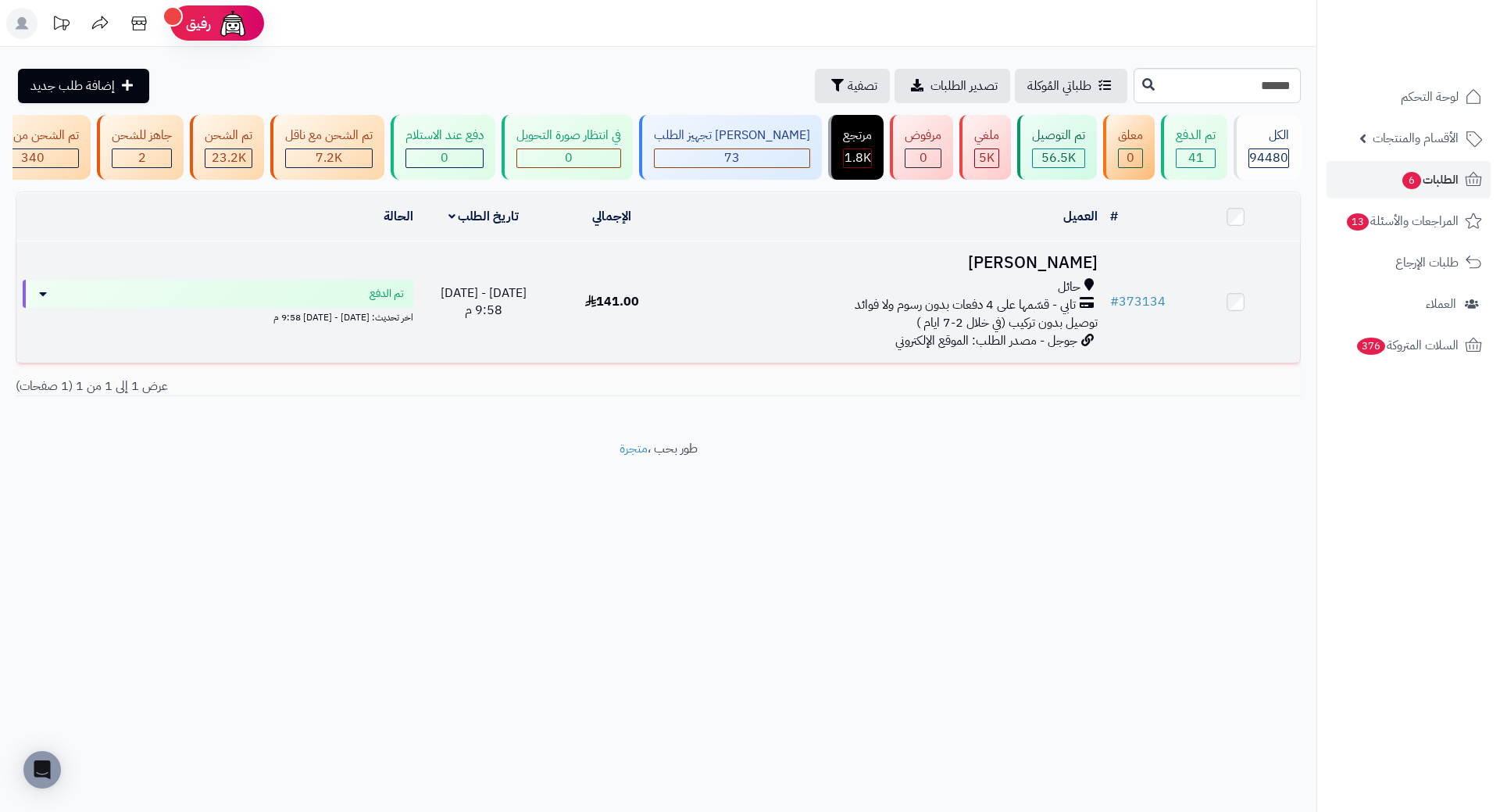
click at [1086, 272] on h3 "[PERSON_NAME]" at bounding box center [891, 263] width 415 height 18
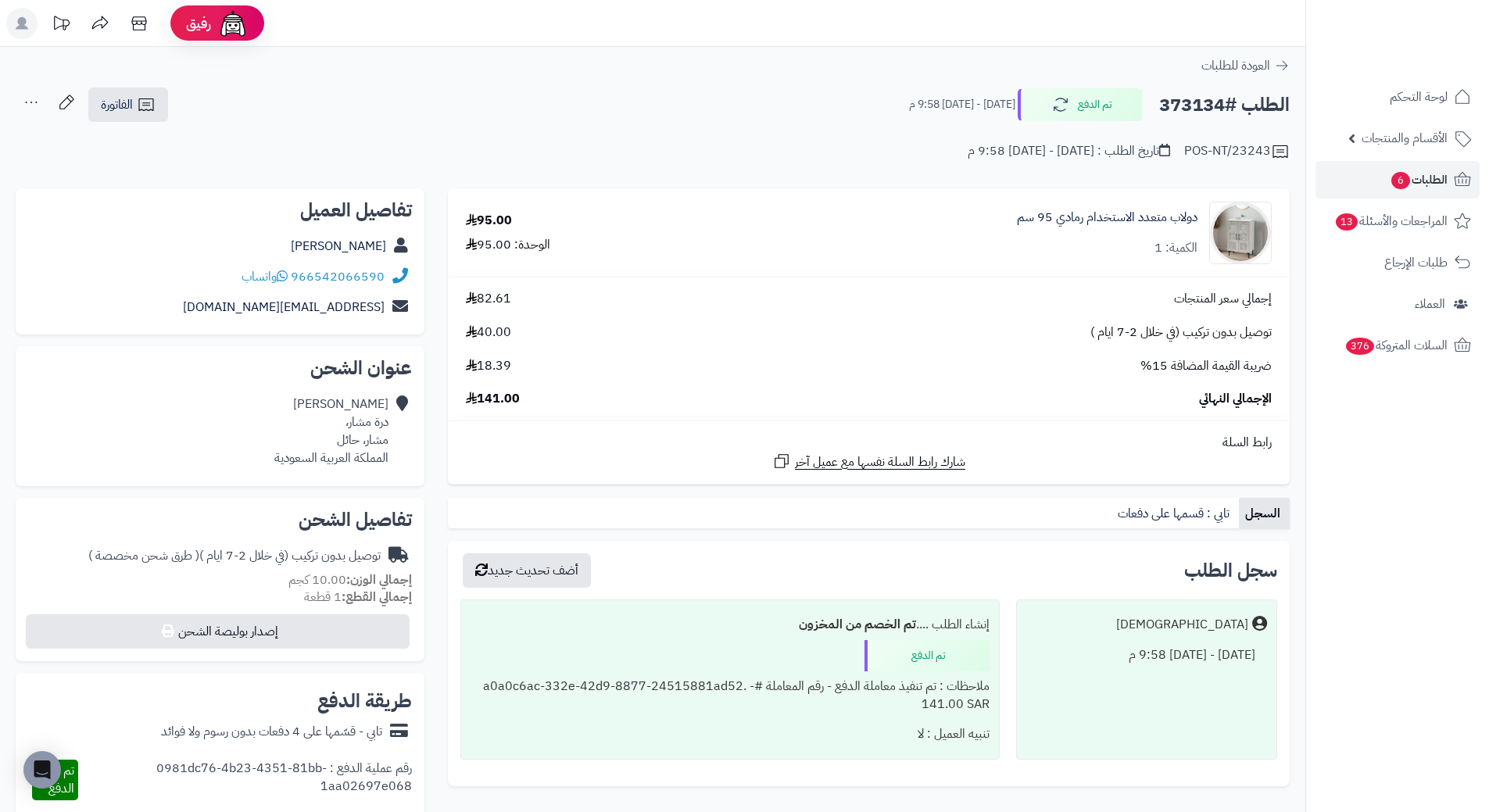
click at [1135, 217] on link "دولاب متعدد الاستخدام رمادي 95 سم" at bounding box center [1107, 217] width 180 height 18
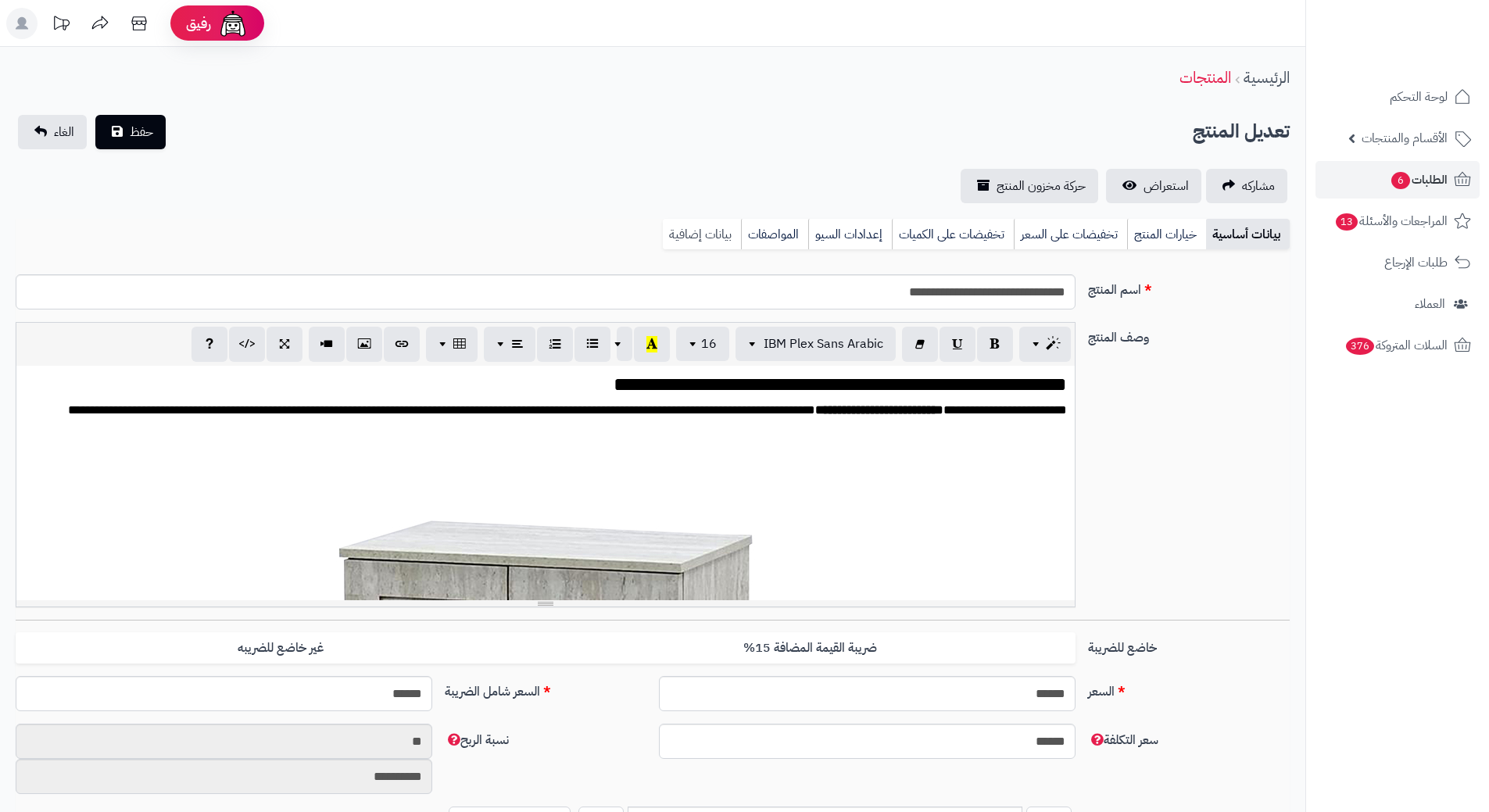
click at [715, 230] on link "بيانات إضافية" at bounding box center [702, 234] width 79 height 31
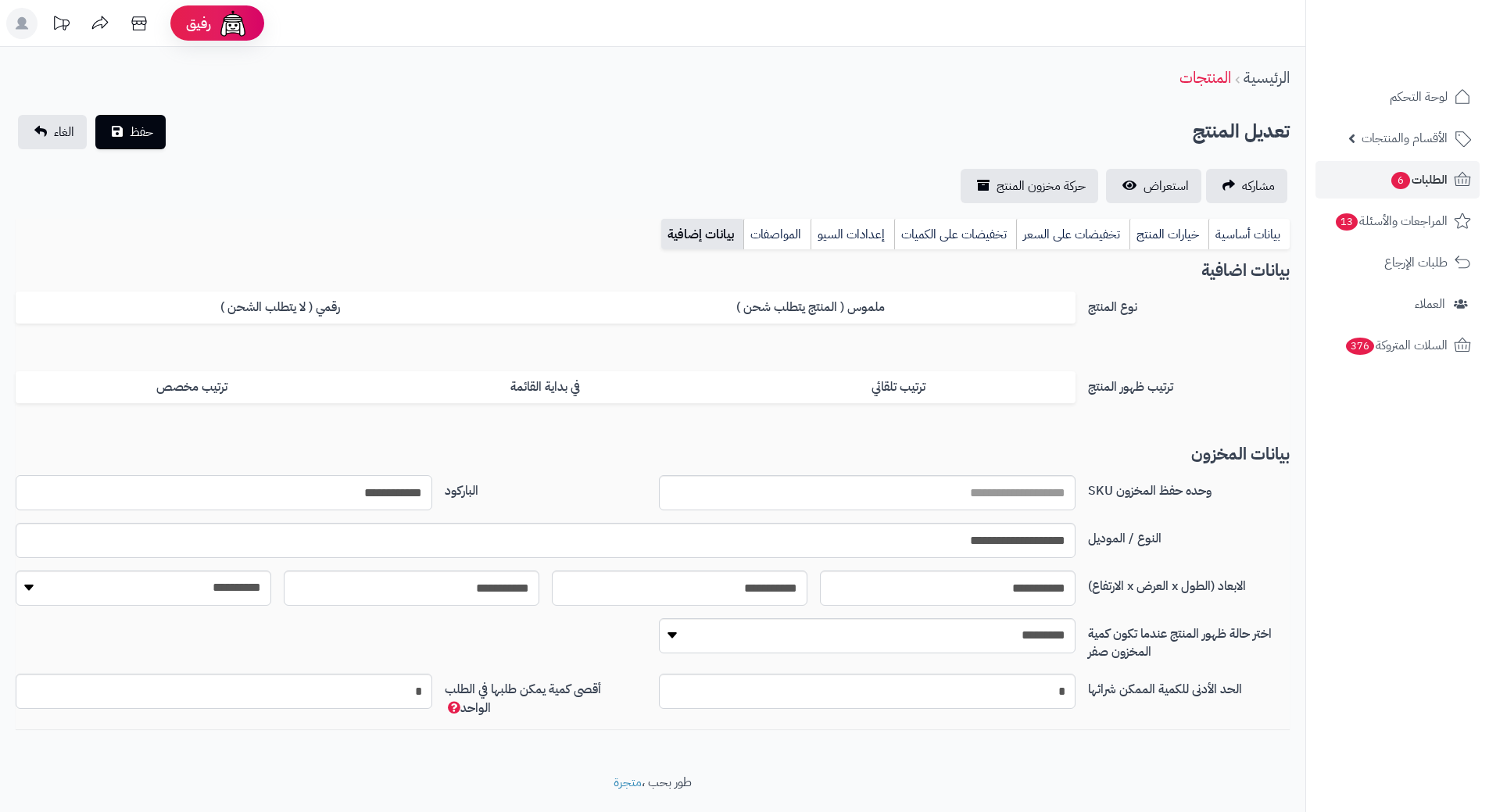
click at [367, 491] on input "**********" at bounding box center [224, 492] width 417 height 35
click at [371, 489] on input "**********" at bounding box center [224, 492] width 417 height 35
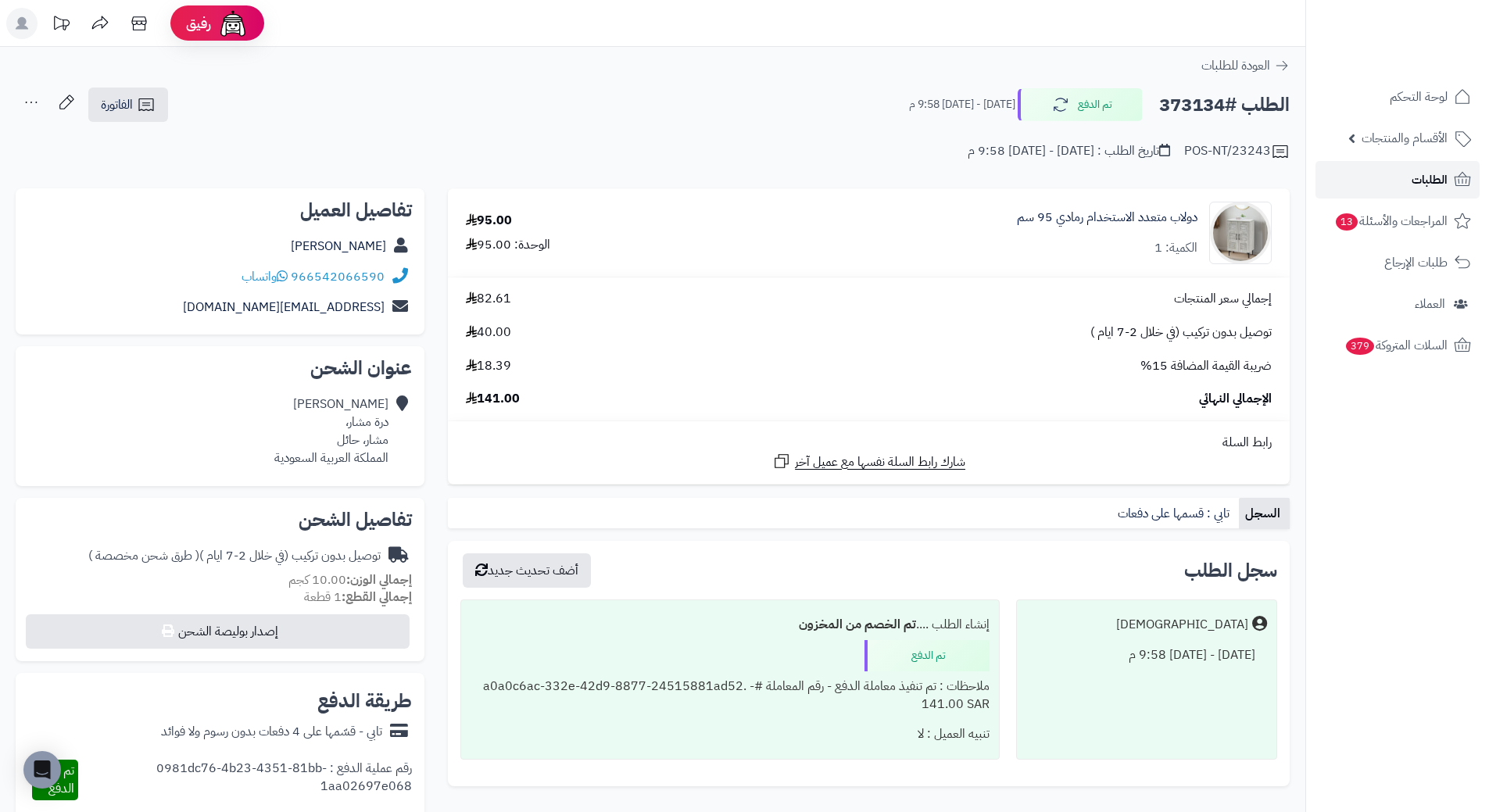
click at [1453, 175] on icon at bounding box center [1462, 179] width 18 height 18
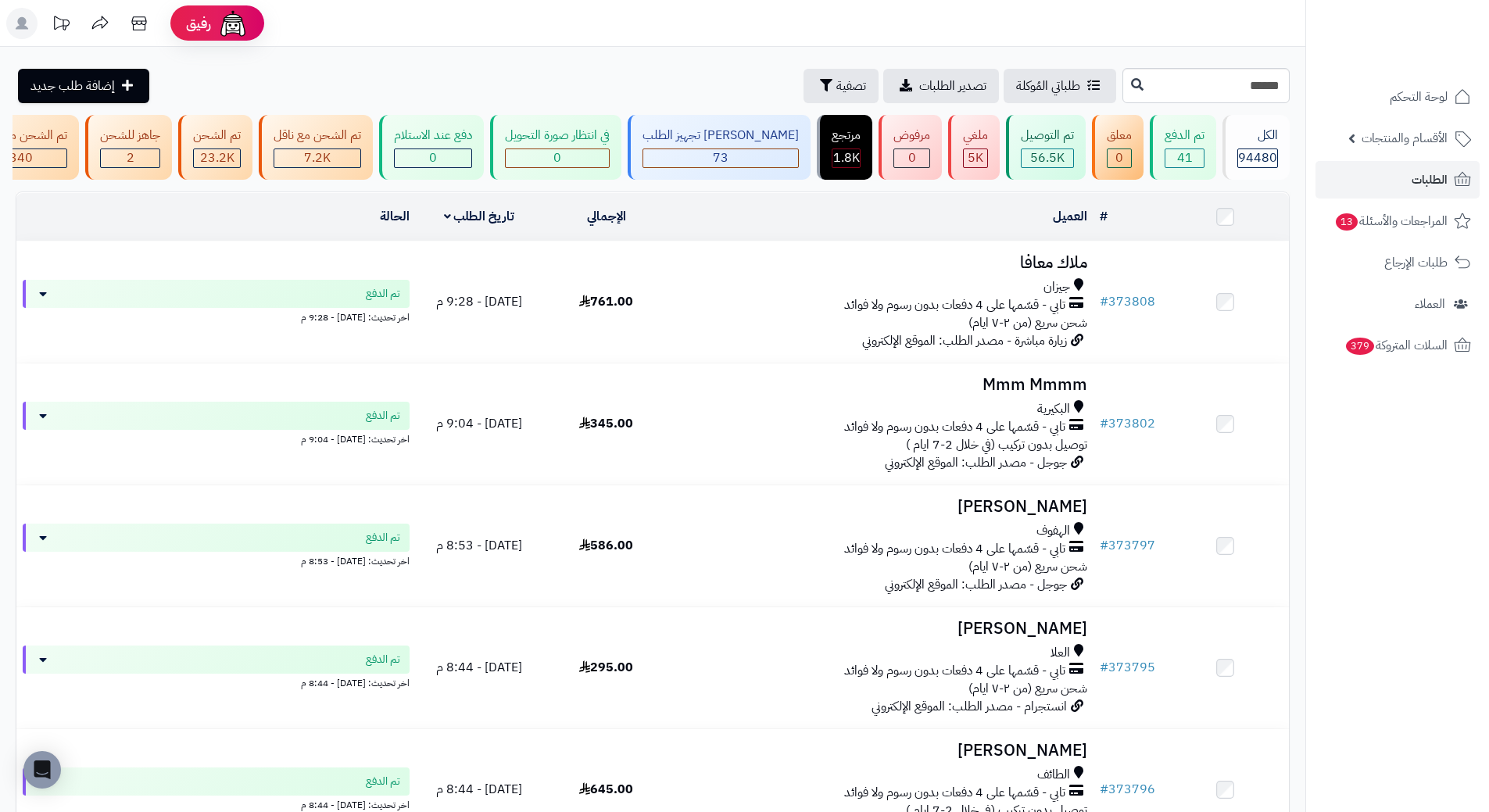
type input "******"
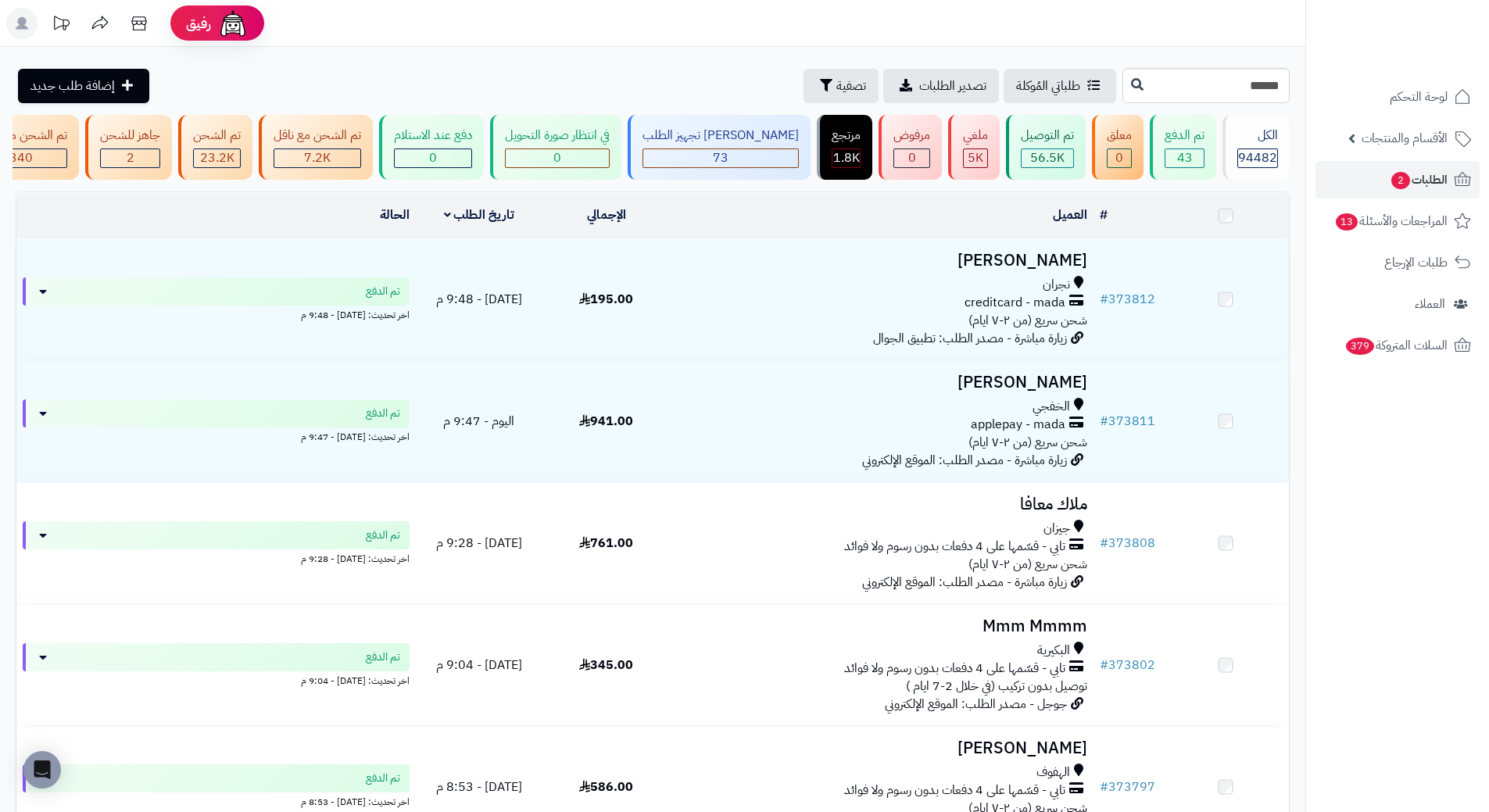
type input "******"
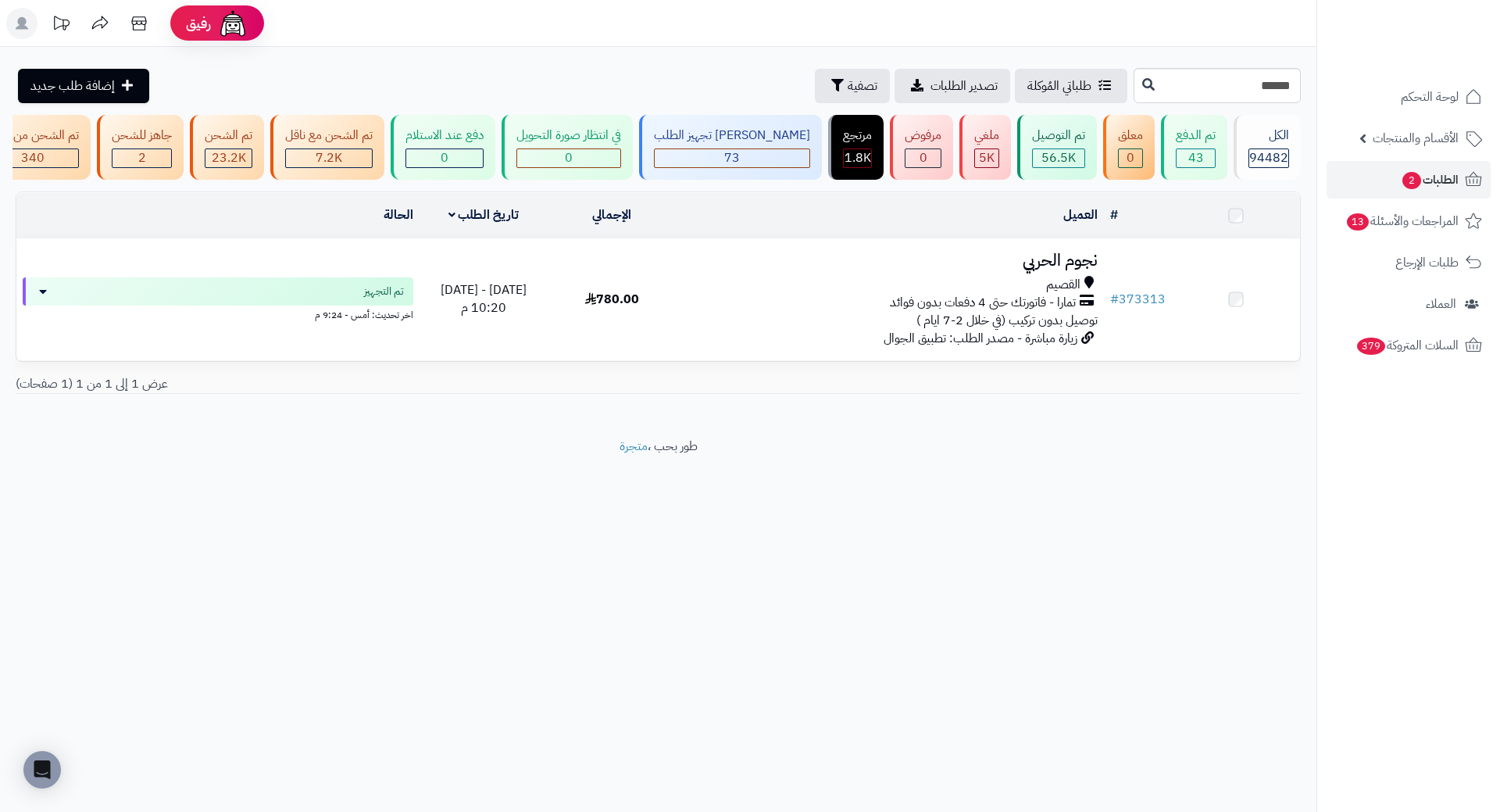
click at [1041, 269] on h3 "نجوم الحربي" at bounding box center [891, 261] width 415 height 18
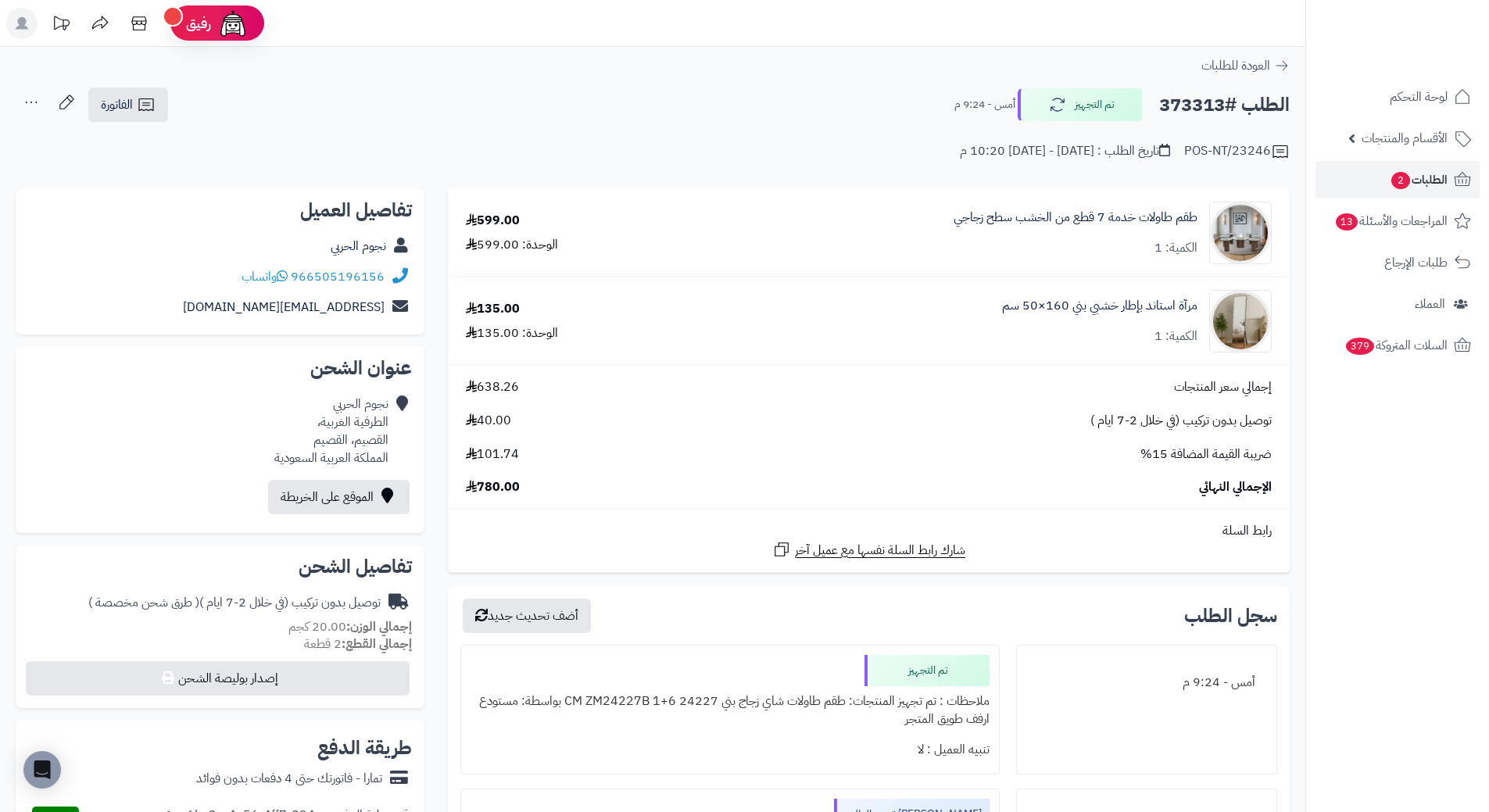
click at [1174, 105] on h2 "الطلب #373313" at bounding box center [1224, 105] width 131 height 32
copy h2 "373313"
click at [1443, 183] on span "الطلبات 2" at bounding box center [1418, 179] width 58 height 22
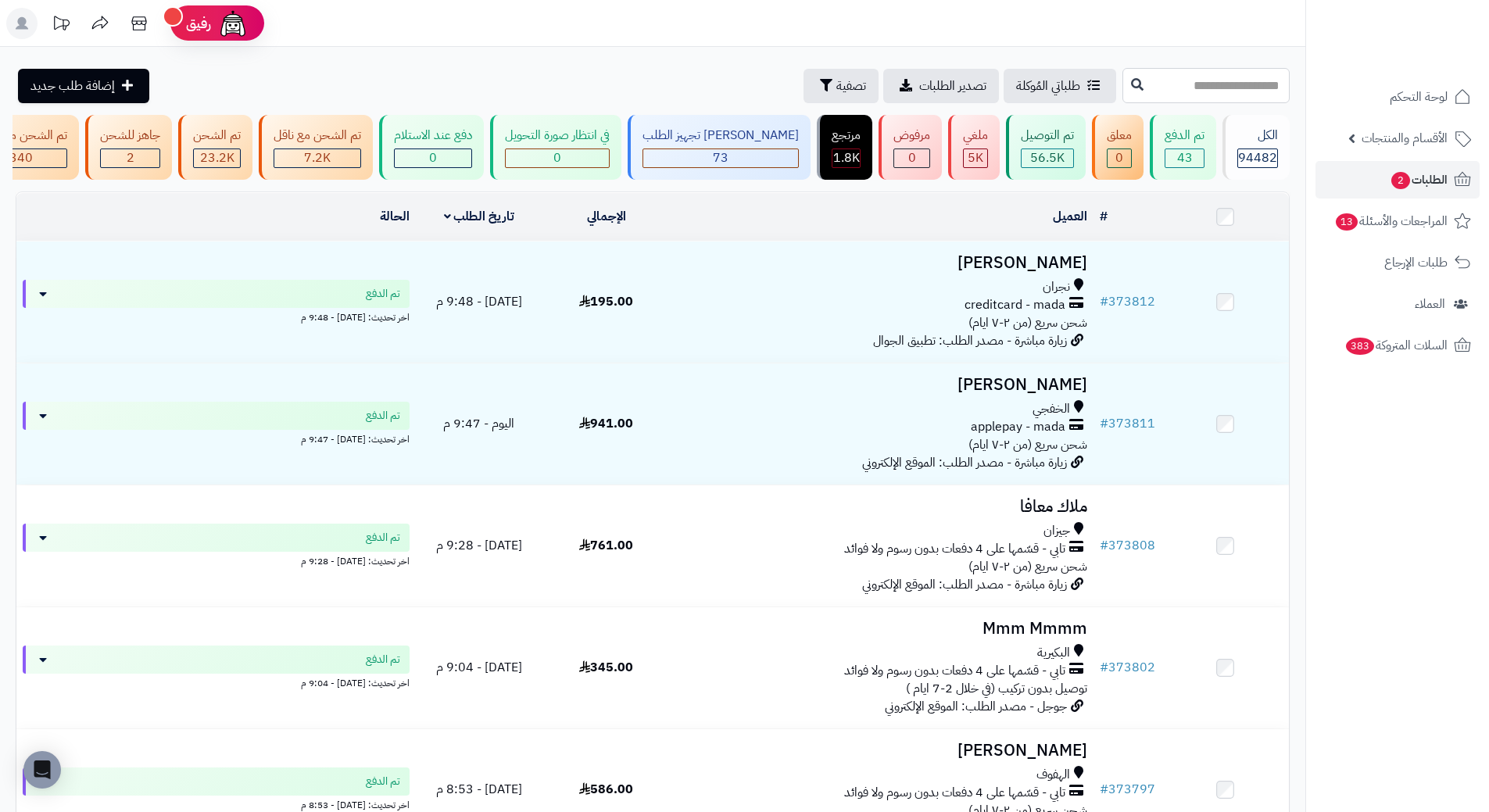
click at [1123, 87] on input "text" at bounding box center [1206, 85] width 168 height 35
paste input "******"
type input "******"
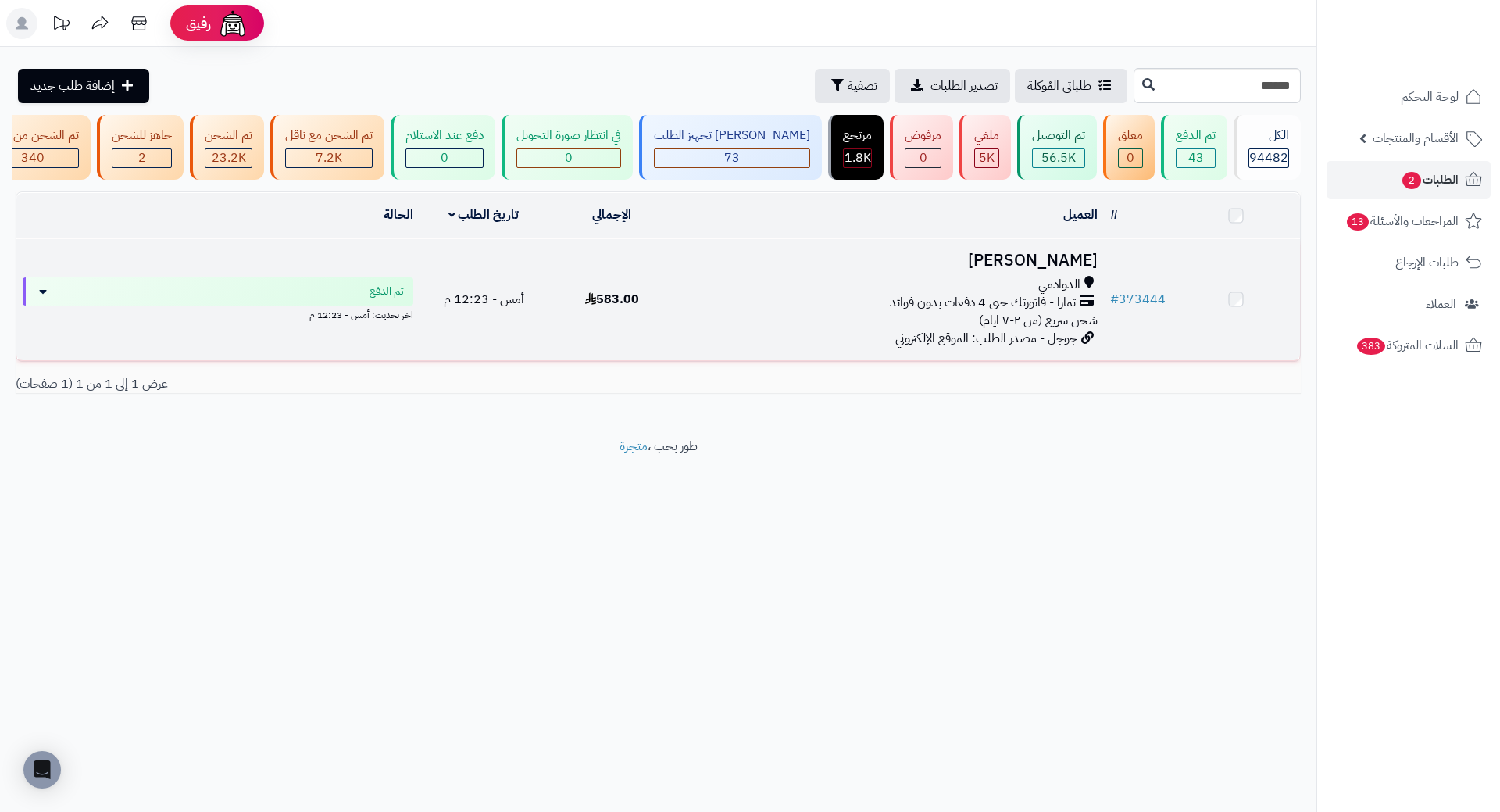
click at [1082, 269] on h3 "[PERSON_NAME]" at bounding box center [891, 261] width 415 height 18
